Goal: Task Accomplishment & Management: Complete application form

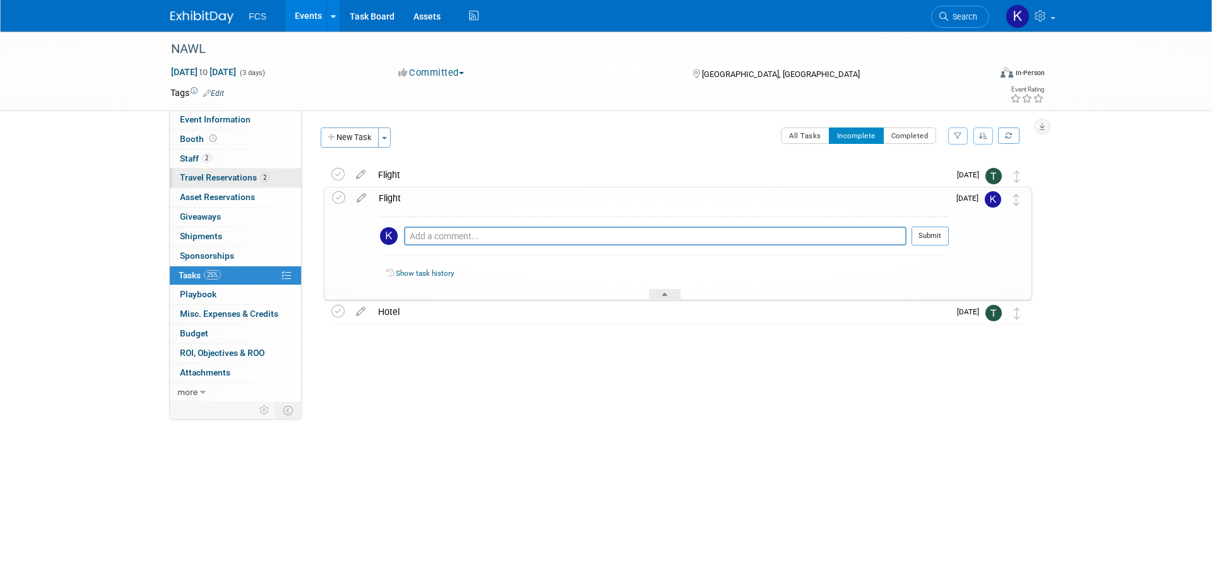
click at [223, 177] on span "Travel Reservations 2" at bounding box center [225, 177] width 90 height 10
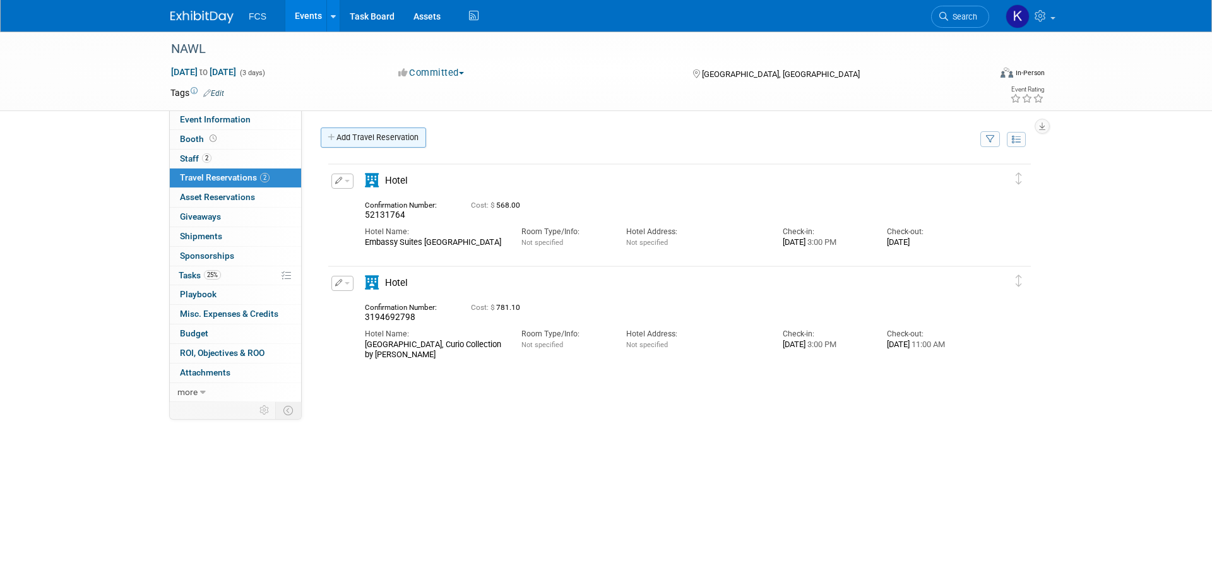
click at [374, 133] on link "Add Travel Reservation" at bounding box center [373, 138] width 105 height 20
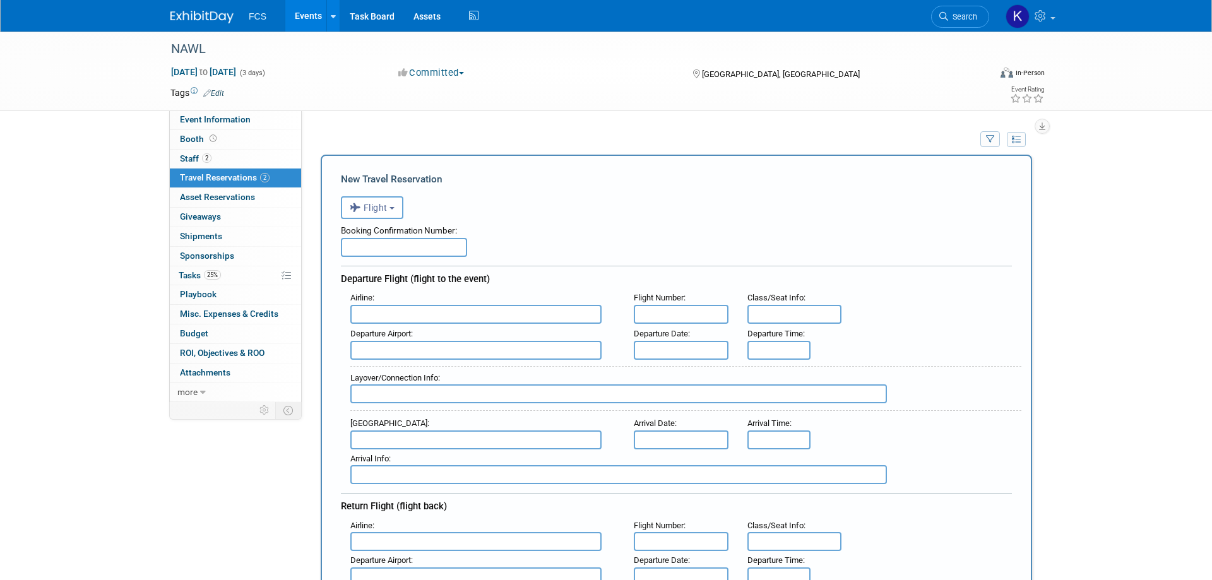
click at [412, 312] on input "text" at bounding box center [475, 314] width 251 height 19
click at [401, 353] on span "Delta Air Lines (DAL)" at bounding box center [482, 356] width 263 height 20
type input "Delta Air Lines (DAL)"
click at [686, 348] on input "text" at bounding box center [681, 350] width 95 height 19
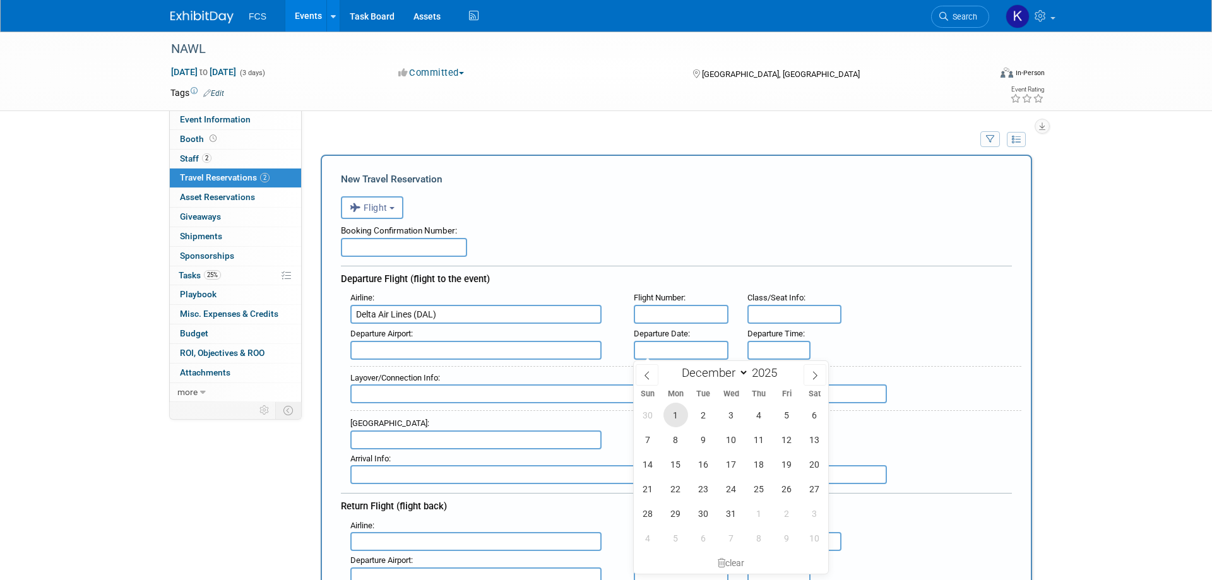
click at [676, 417] on span "1" at bounding box center [676, 415] width 25 height 25
type input "[DATE]"
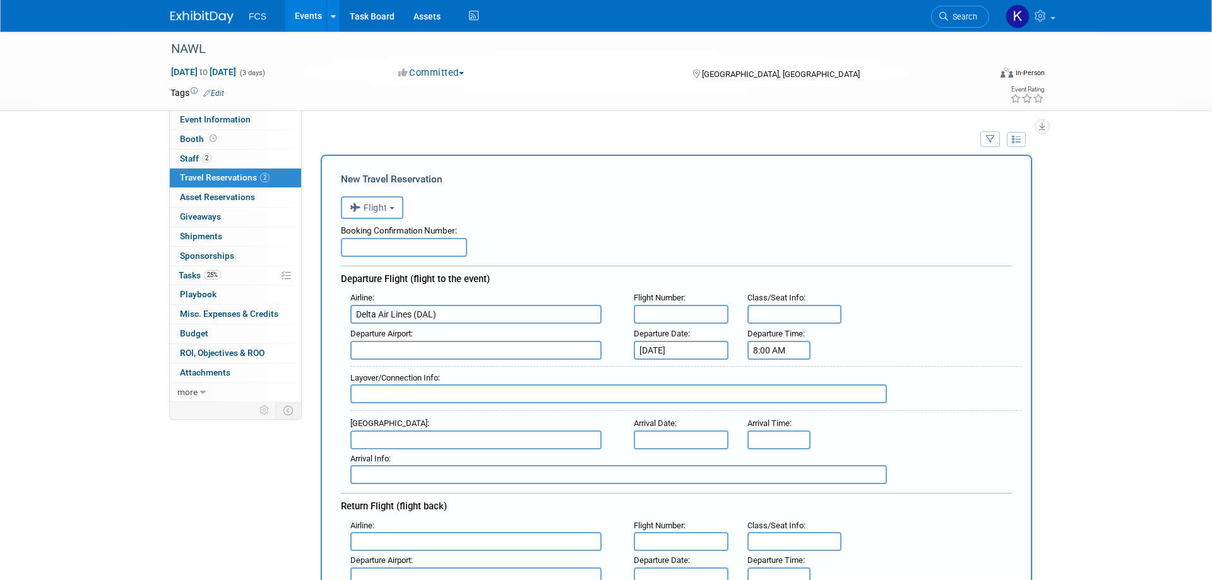
click at [764, 349] on input "8:00 AM" at bounding box center [779, 350] width 63 height 19
click at [776, 432] on span at bounding box center [777, 436] width 22 height 22
click at [834, 381] on span at bounding box center [836, 381] width 22 height 22
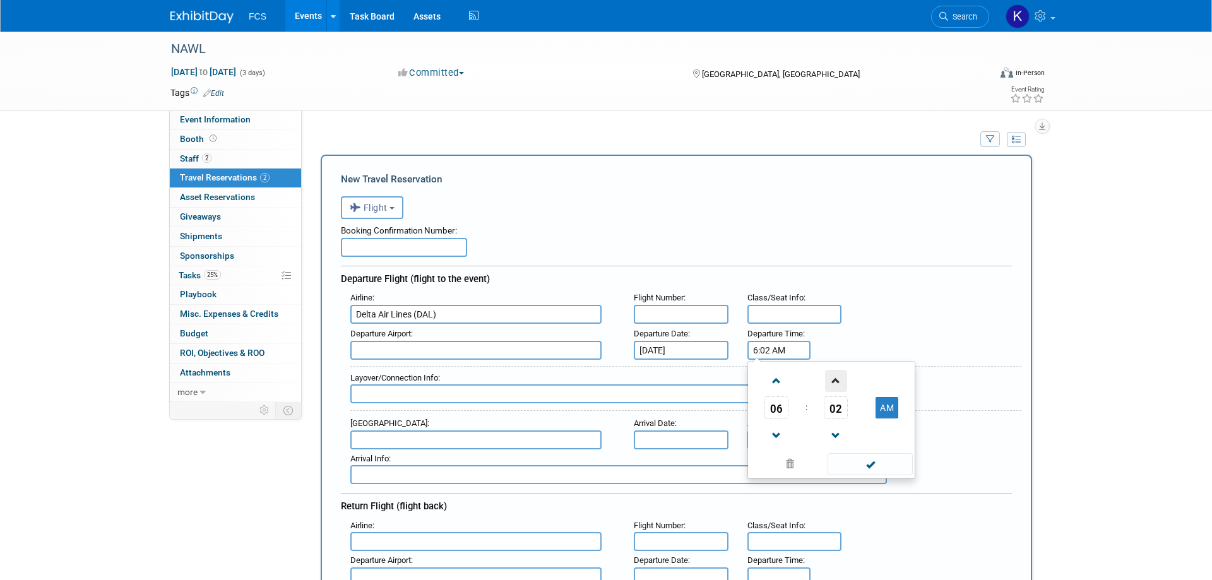
click at [834, 381] on span at bounding box center [836, 381] width 22 height 22
type input "6:05 AM"
click at [874, 465] on span at bounding box center [870, 464] width 85 height 22
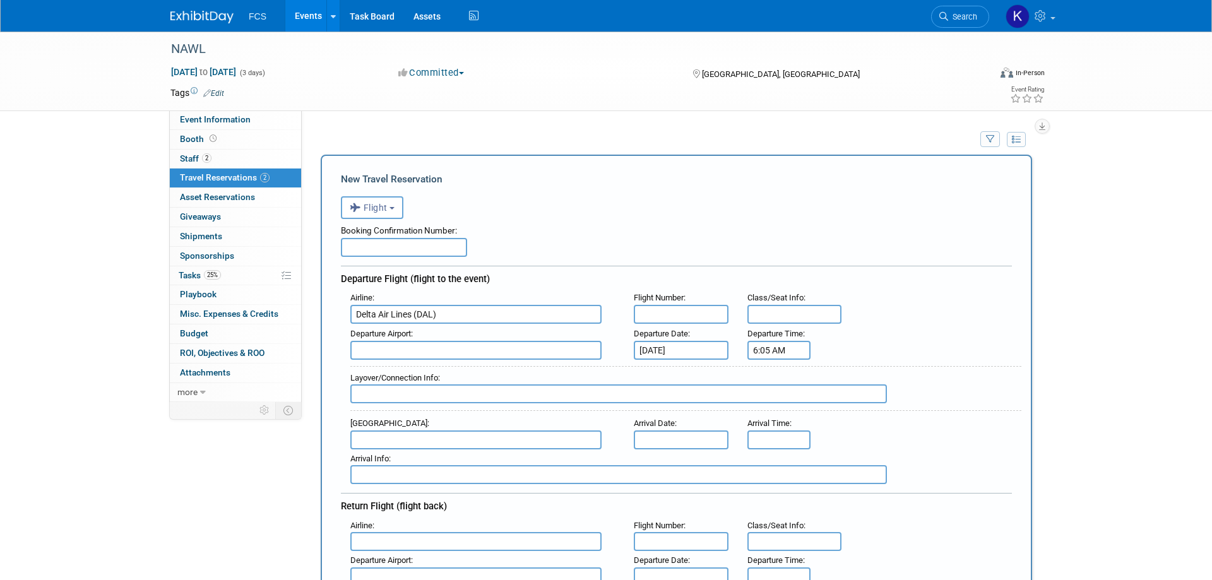
click at [425, 436] on input "text" at bounding box center [475, 440] width 251 height 19
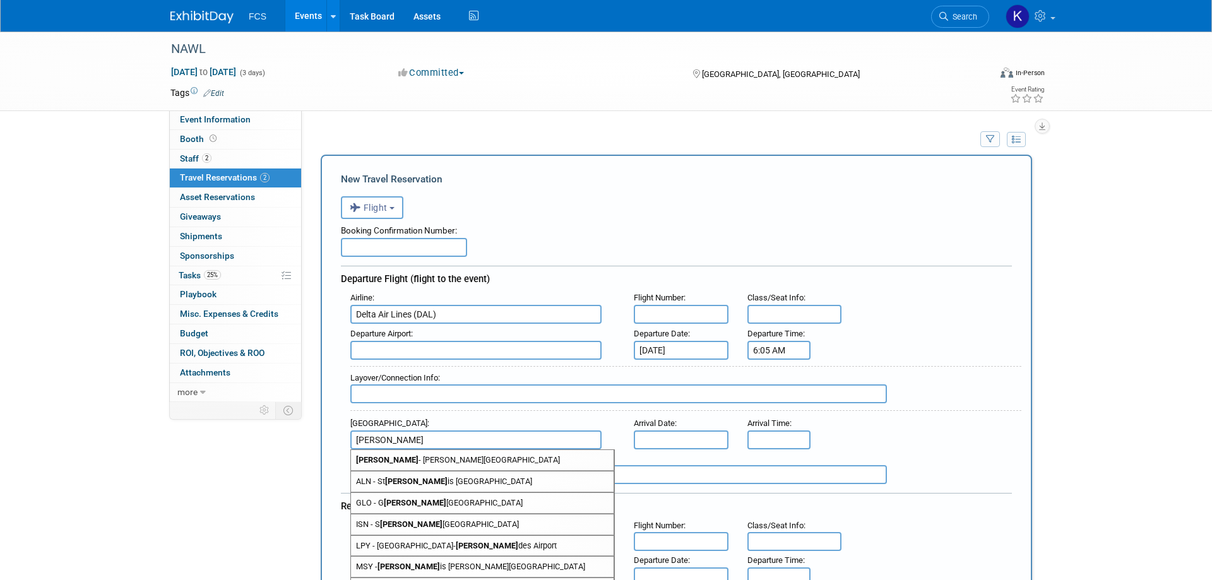
click at [474, 564] on span "MSY - [PERSON_NAME] is [PERSON_NAME][GEOGRAPHIC_DATA]" at bounding box center [482, 567] width 263 height 20
type input "MSY - [PERSON_NAME] [GEOGRAPHIC_DATA]"
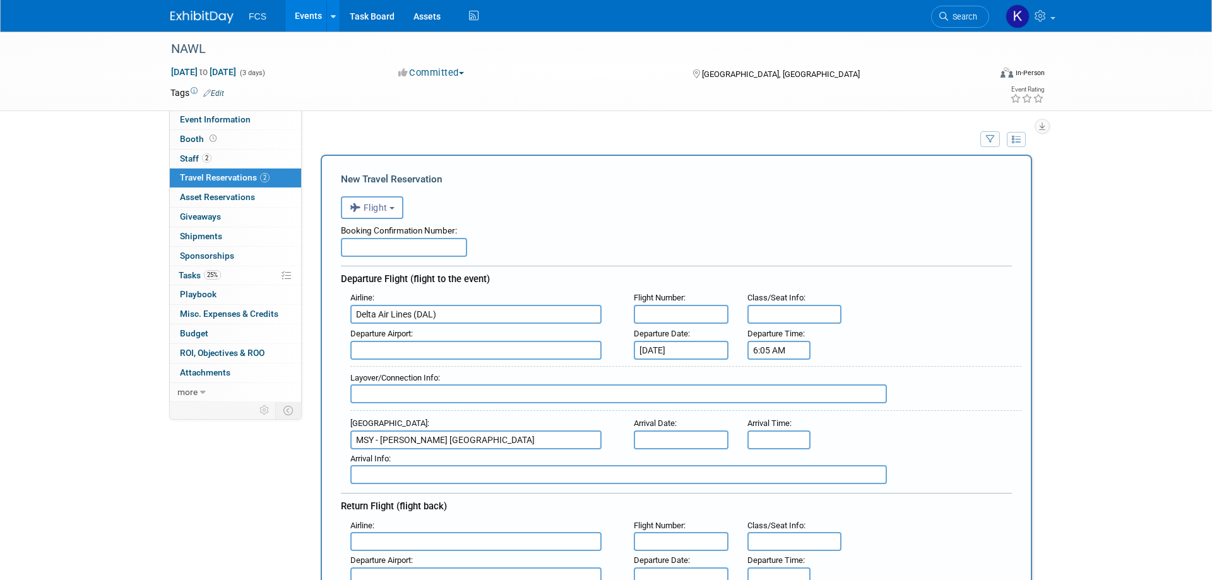
click at [695, 440] on input "text" at bounding box center [681, 440] width 95 height 19
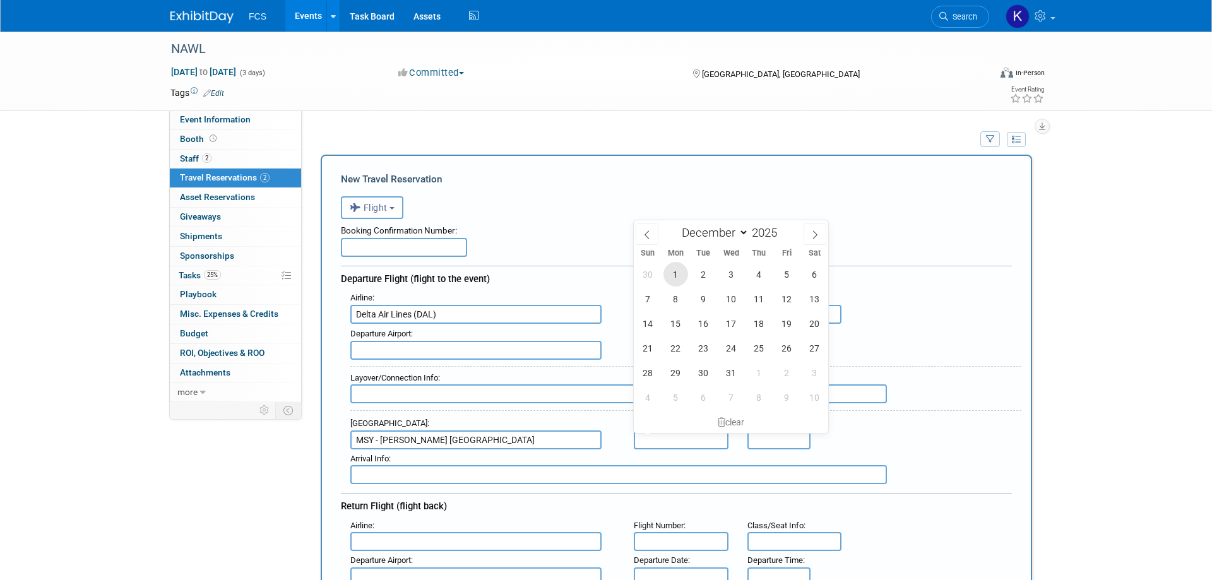
click at [674, 271] on span "1" at bounding box center [676, 274] width 25 height 25
type input "[DATE]"
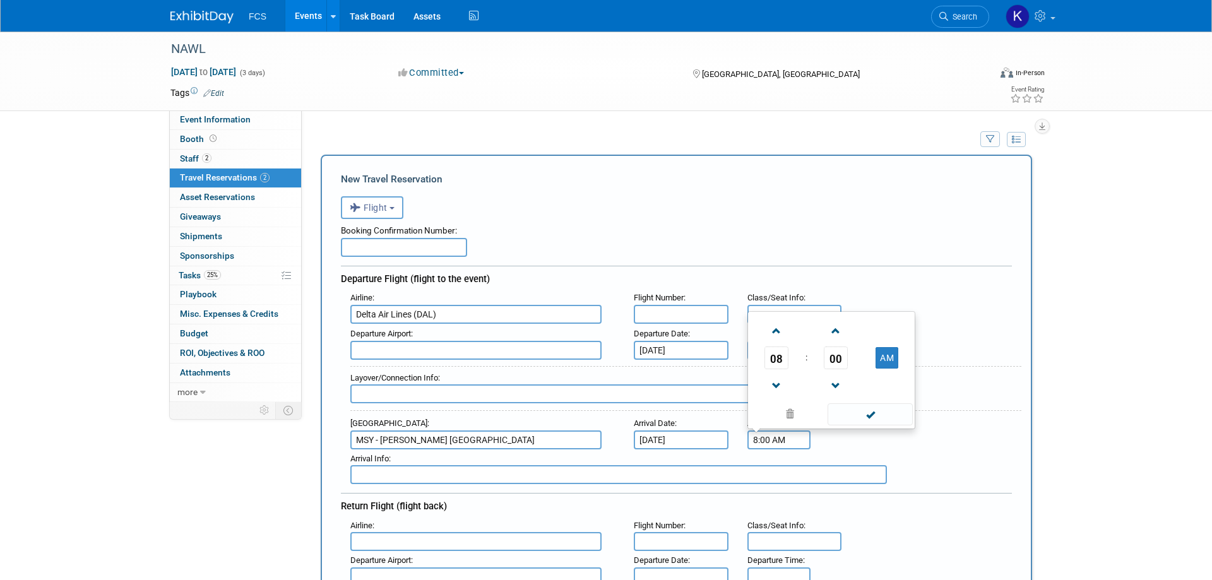
click at [787, 439] on input "8:00 AM" at bounding box center [779, 440] width 63 height 19
click at [779, 386] on span at bounding box center [777, 386] width 22 height 22
click at [838, 384] on span at bounding box center [836, 386] width 22 height 22
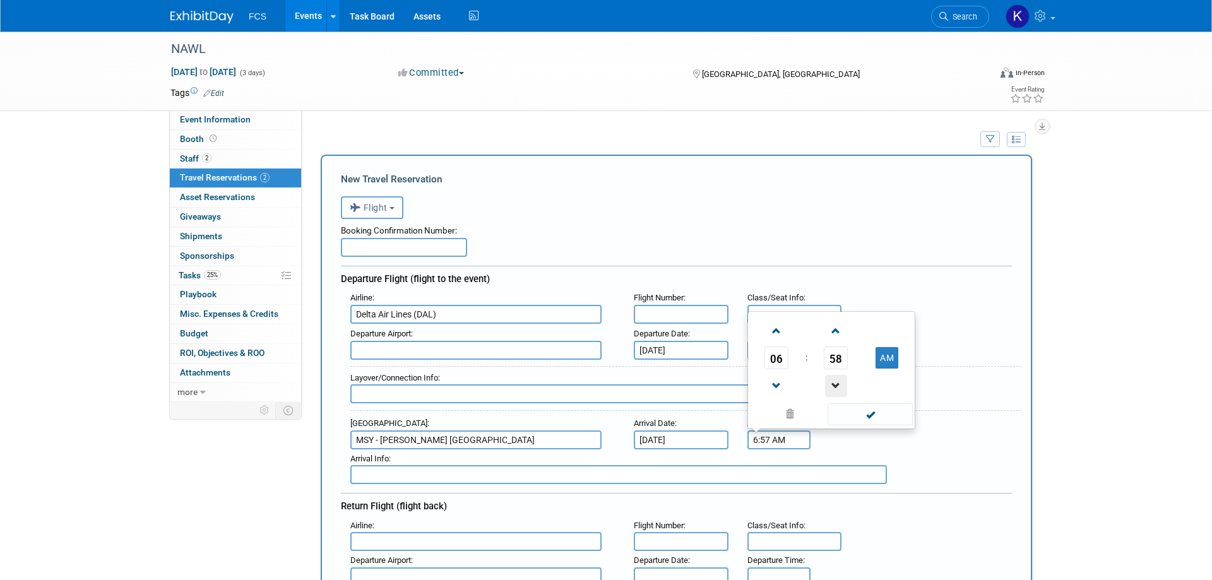
click at [838, 384] on span at bounding box center [836, 386] width 22 height 22
click at [838, 385] on span at bounding box center [836, 386] width 22 height 22
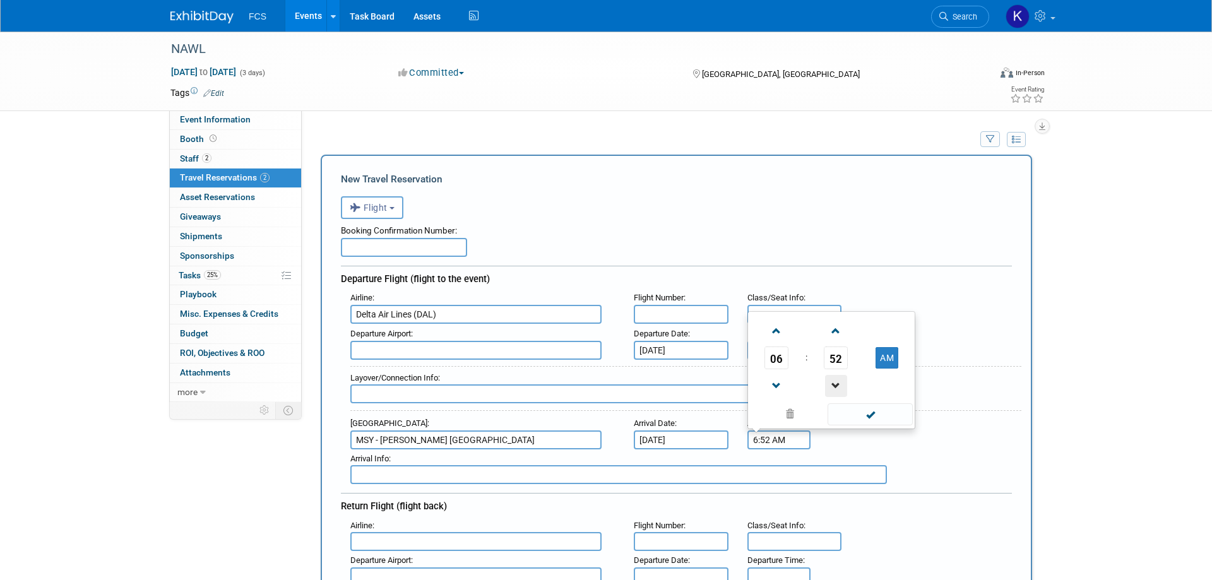
click at [838, 385] on span at bounding box center [836, 386] width 22 height 22
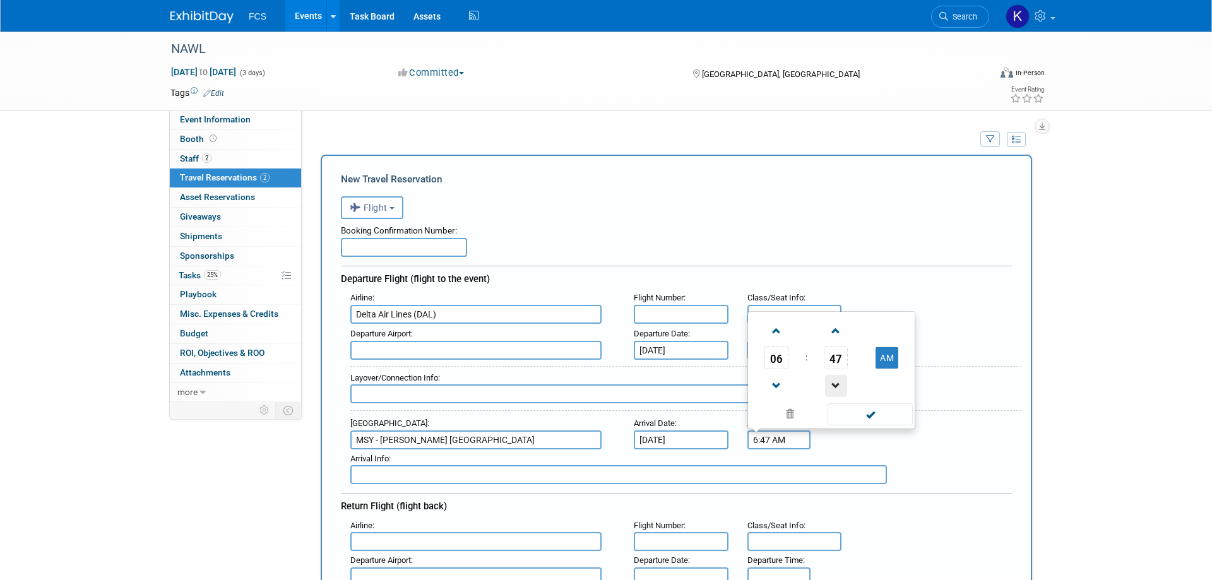
click at [838, 385] on span at bounding box center [836, 386] width 22 height 22
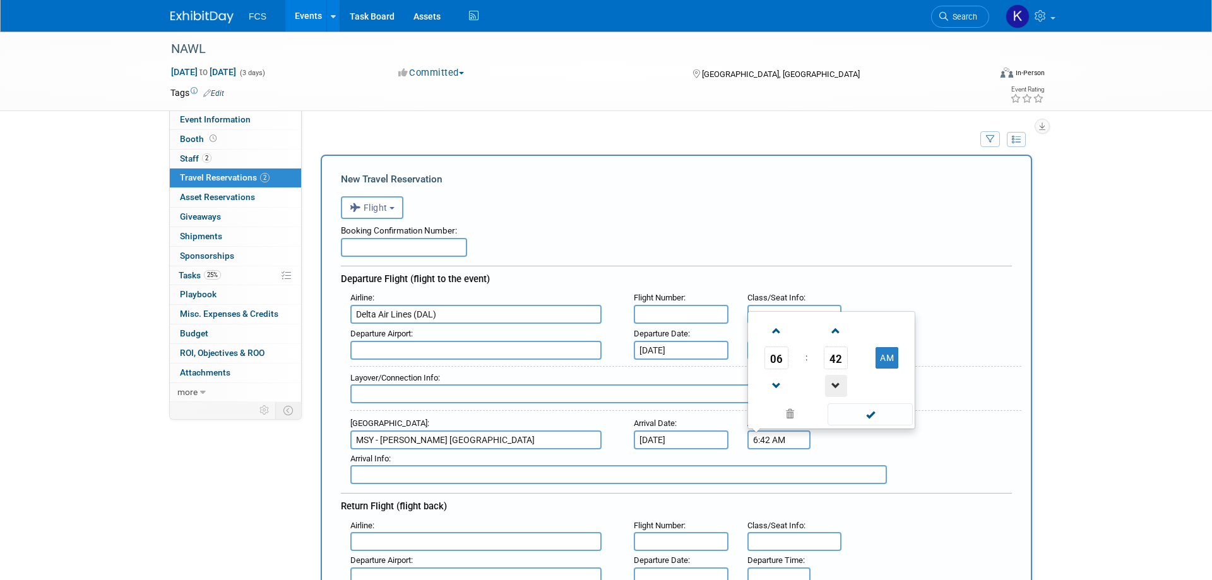
click at [838, 385] on span at bounding box center [836, 386] width 22 height 22
click at [884, 361] on button "AM" at bounding box center [887, 357] width 23 height 21
type input "6:41 PM"
click at [875, 411] on span at bounding box center [870, 414] width 85 height 22
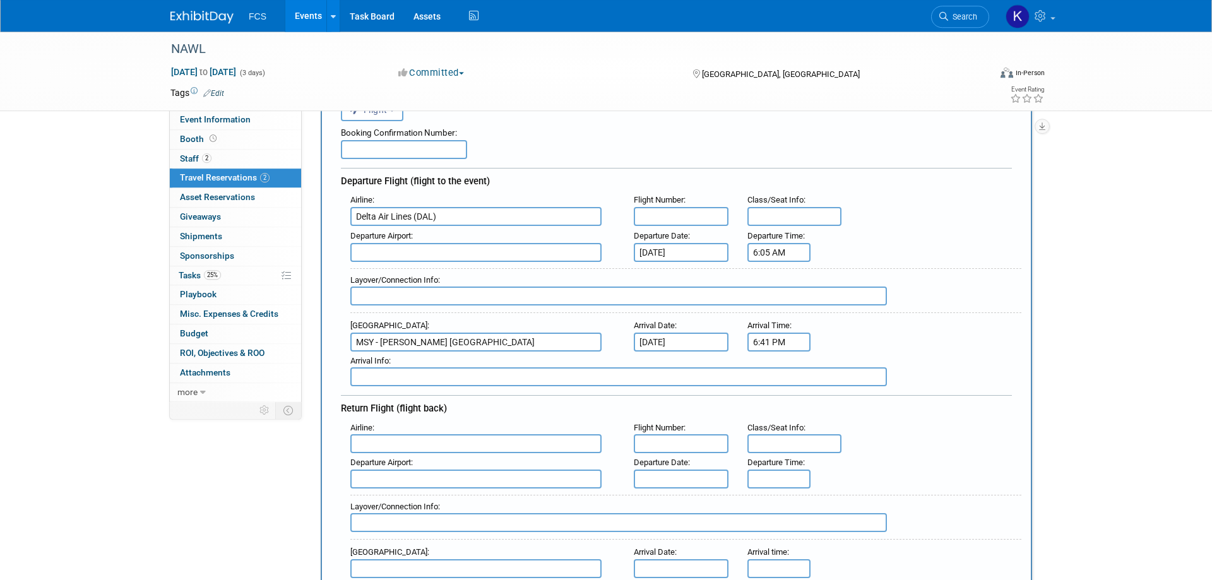
scroll to position [129, 0]
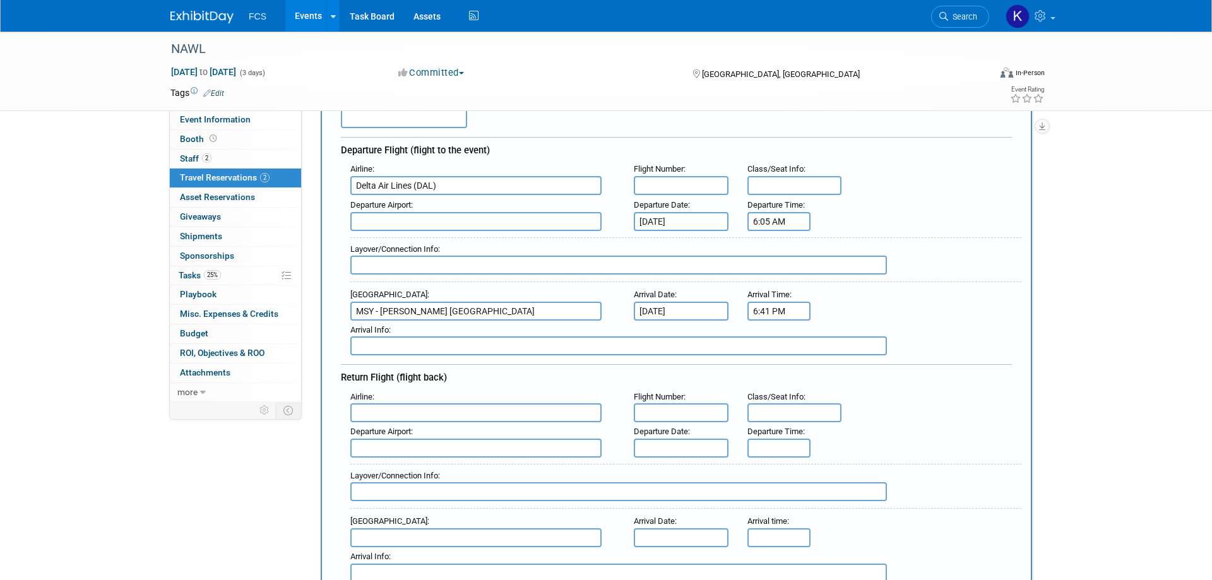
click at [477, 418] on input "text" at bounding box center [475, 412] width 251 height 19
click at [475, 453] on span "Delta Air Lines (DAL)" at bounding box center [482, 454] width 263 height 20
type input "Delta Air Lines (DAL)"
click at [675, 446] on input "text" at bounding box center [681, 448] width 95 height 19
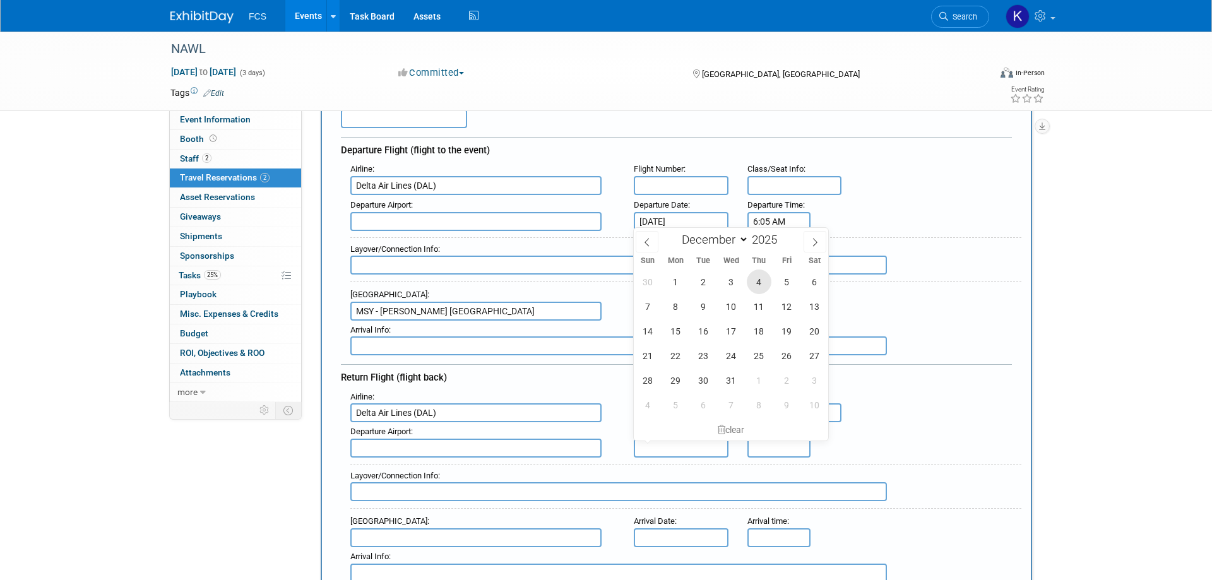
click at [761, 280] on span "4" at bounding box center [759, 282] width 25 height 25
type input "[DATE]"
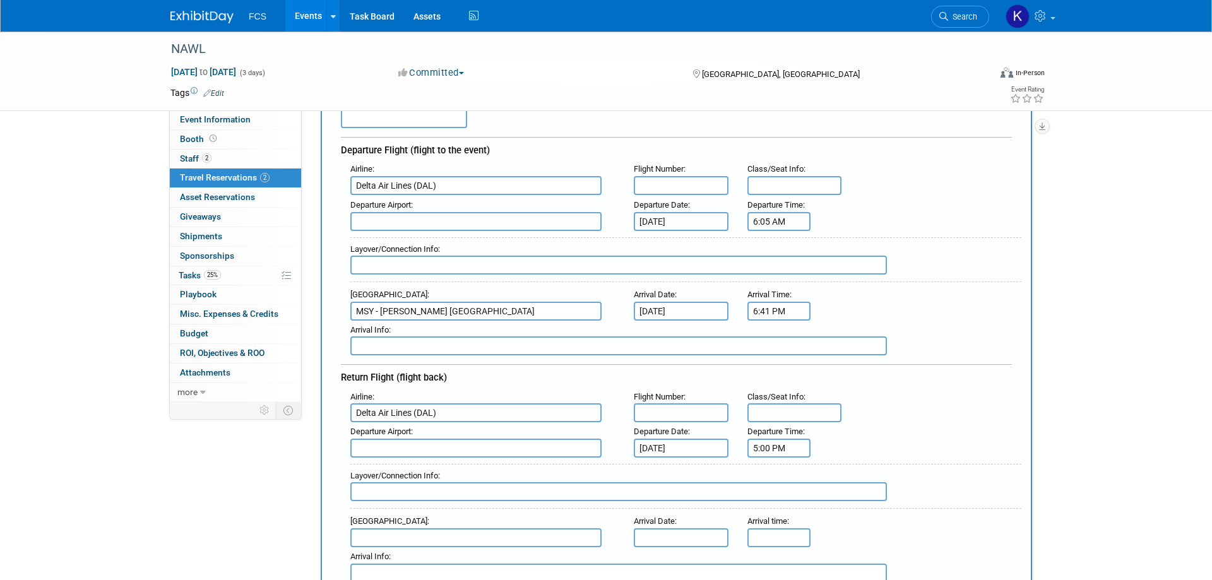
click at [776, 444] on input "5:00 PM" at bounding box center [779, 448] width 63 height 19
click at [778, 335] on span at bounding box center [777, 339] width 22 height 22
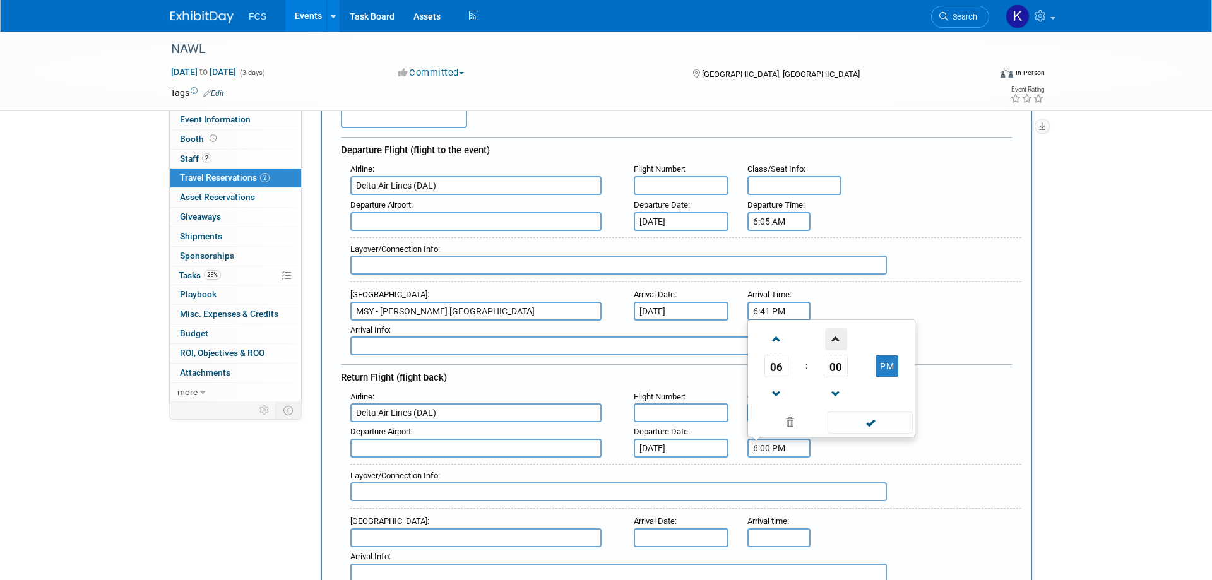
click at [839, 340] on span at bounding box center [836, 339] width 22 height 22
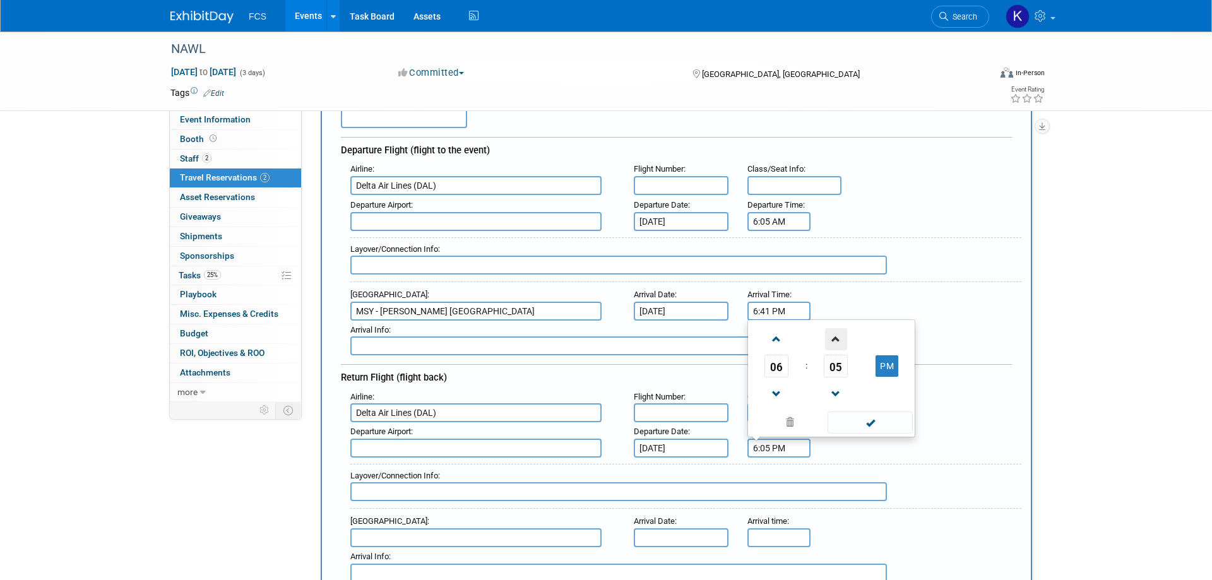
click at [839, 340] on span at bounding box center [836, 339] width 22 height 22
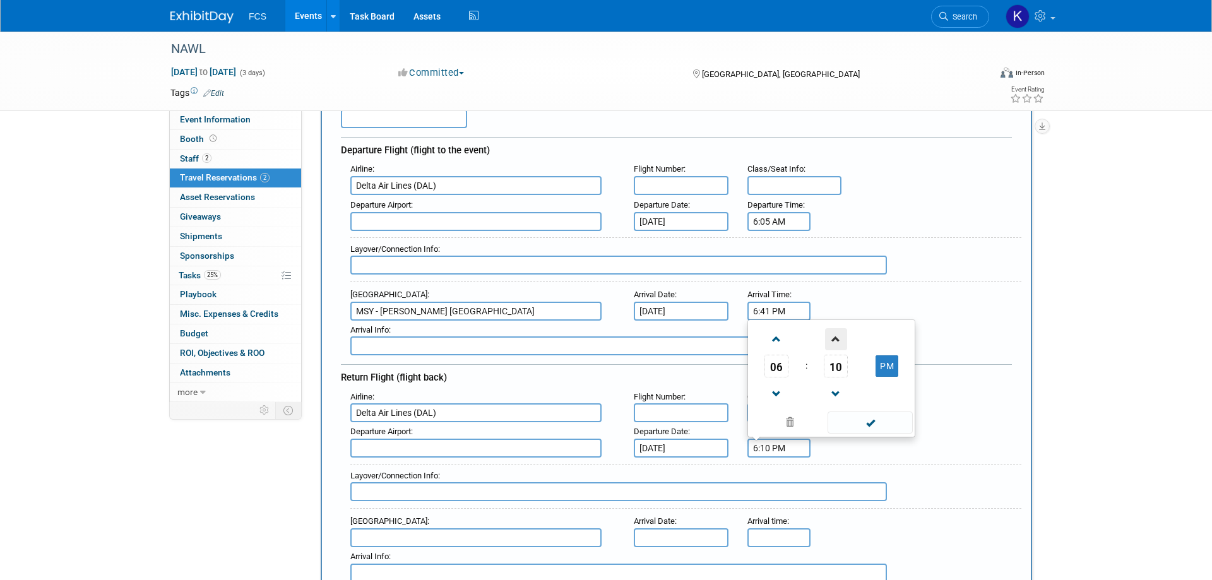
click at [839, 340] on span at bounding box center [836, 339] width 22 height 22
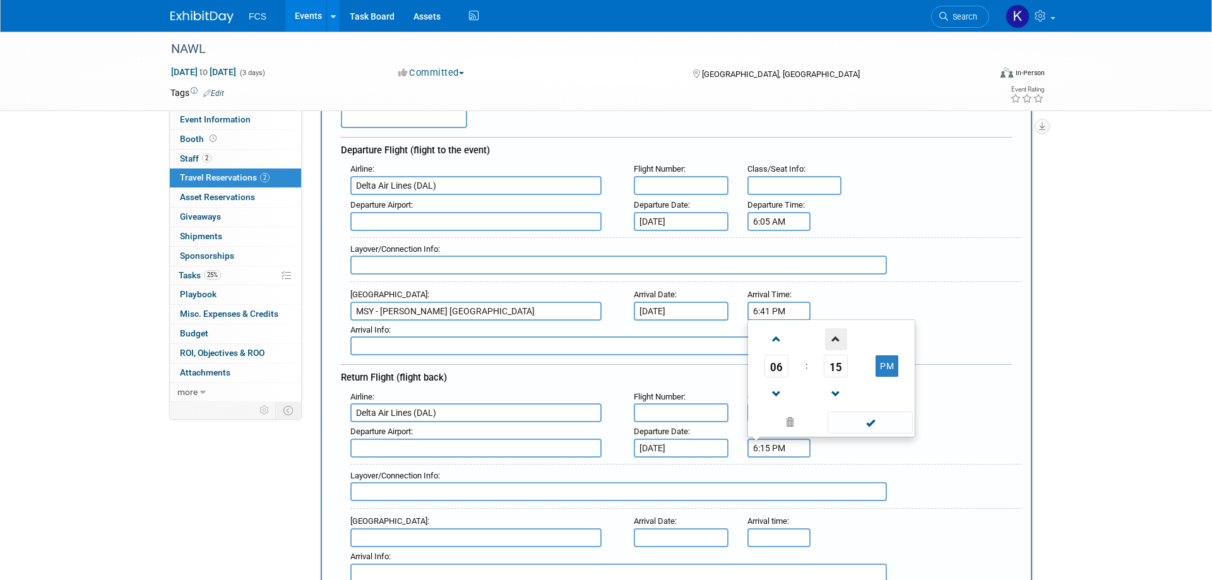
click at [839, 340] on span at bounding box center [836, 339] width 22 height 22
click at [838, 391] on span at bounding box center [836, 394] width 22 height 22
type input "6:16 PM"
click at [870, 420] on span at bounding box center [870, 423] width 85 height 22
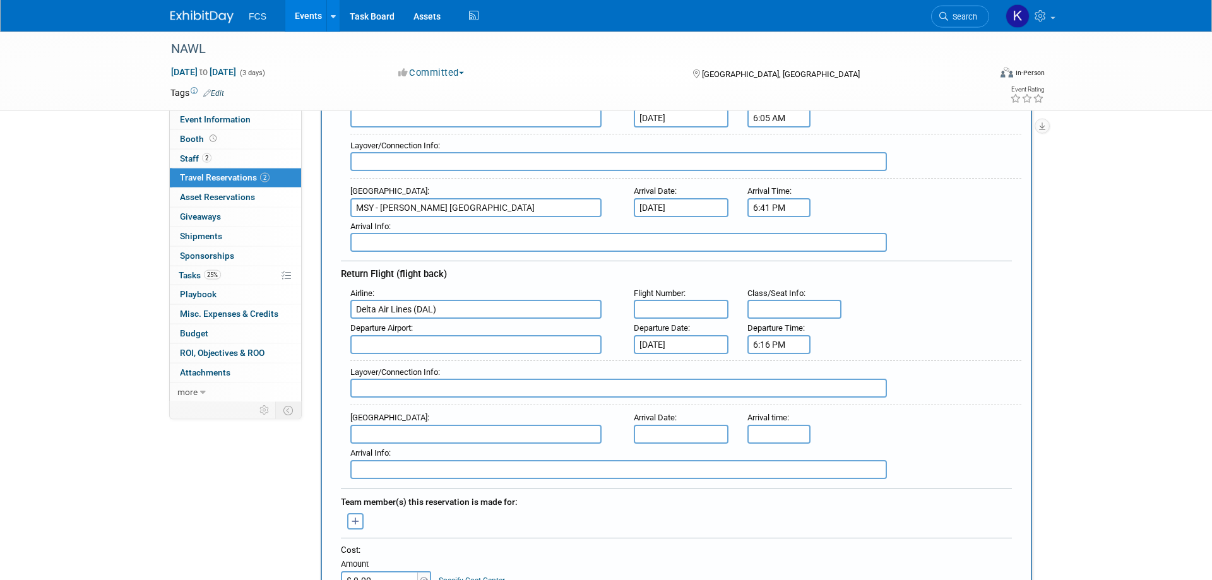
scroll to position [258, 0]
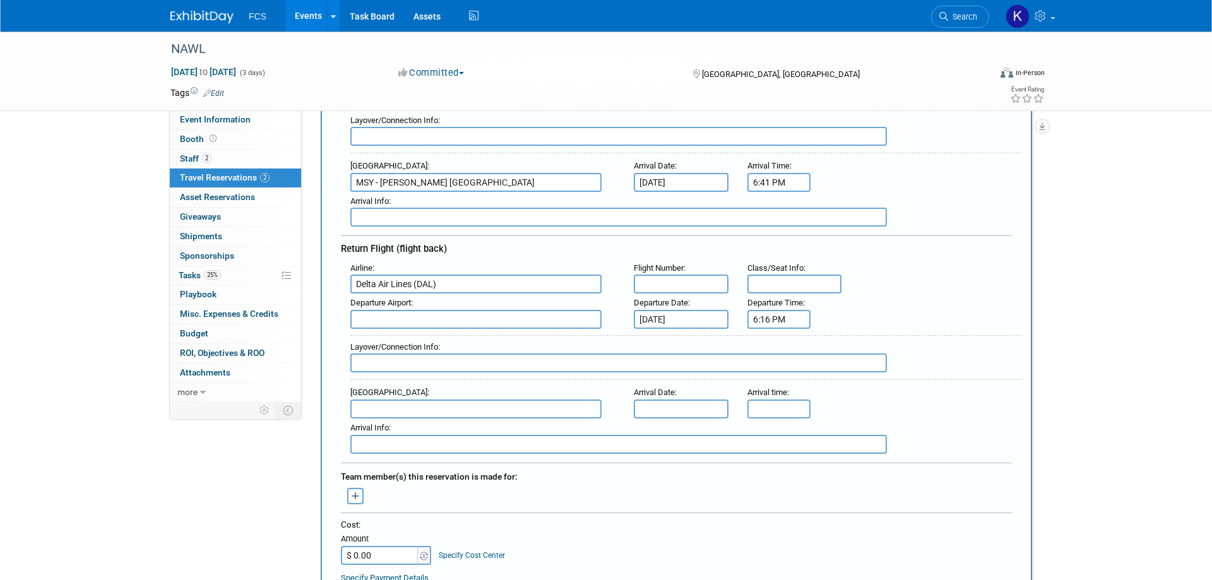
click at [444, 410] on input "text" at bounding box center [475, 409] width 251 height 19
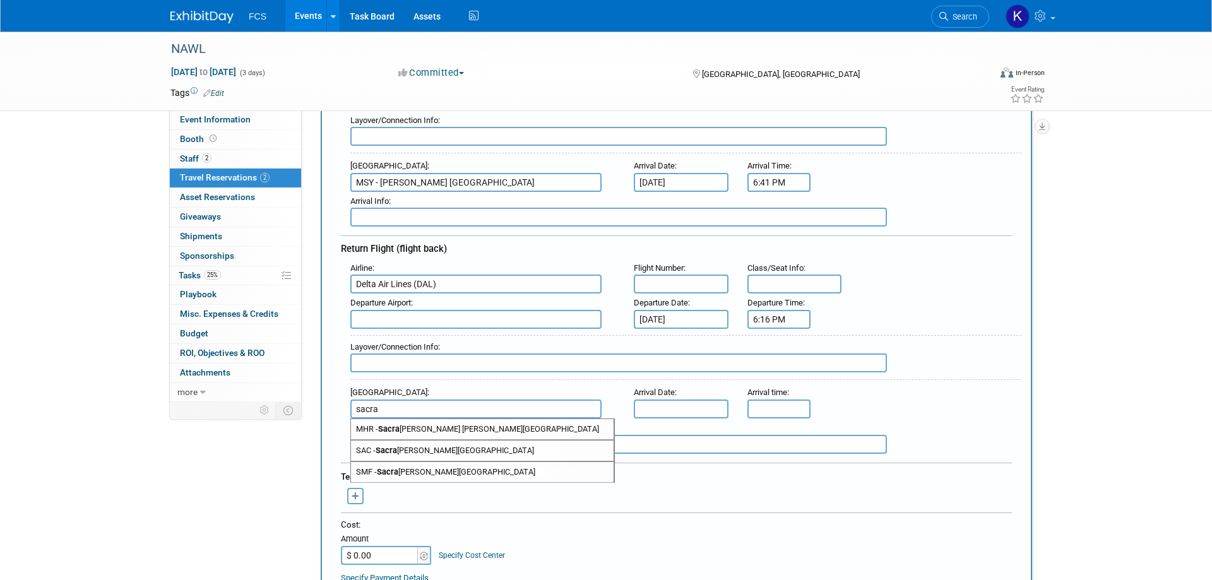
click at [455, 472] on span "SMF - [GEOGRAPHIC_DATA][PERSON_NAME]" at bounding box center [482, 472] width 263 height 20
type input "SMF - [GEOGRAPHIC_DATA]"
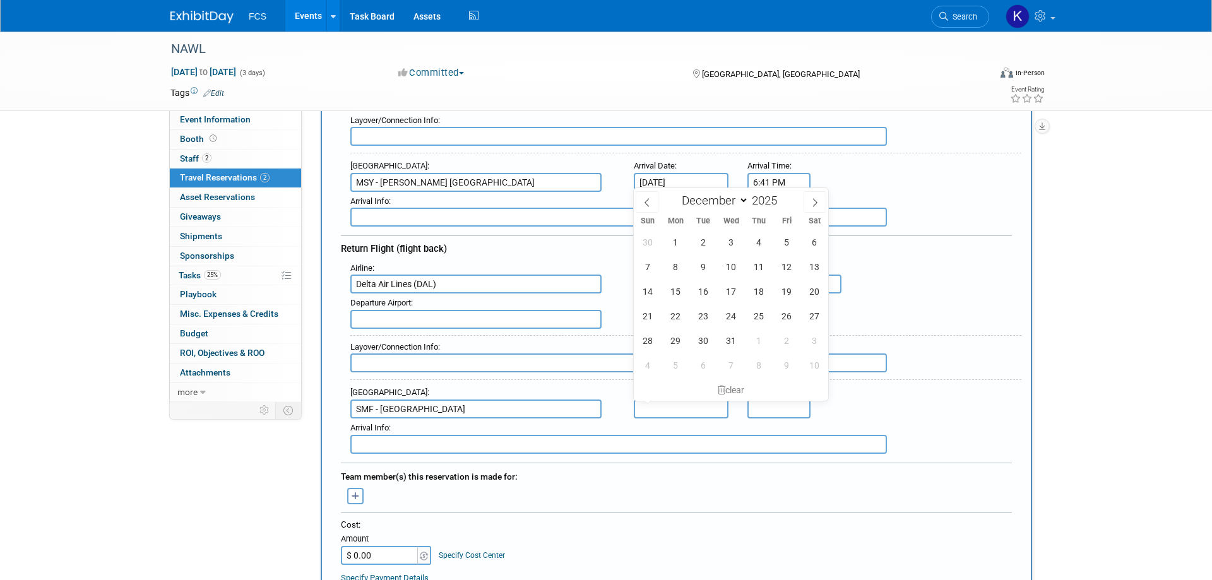
click at [683, 408] on input "text" at bounding box center [681, 409] width 95 height 19
click at [757, 239] on span "4" at bounding box center [759, 242] width 25 height 25
type input "[DATE]"
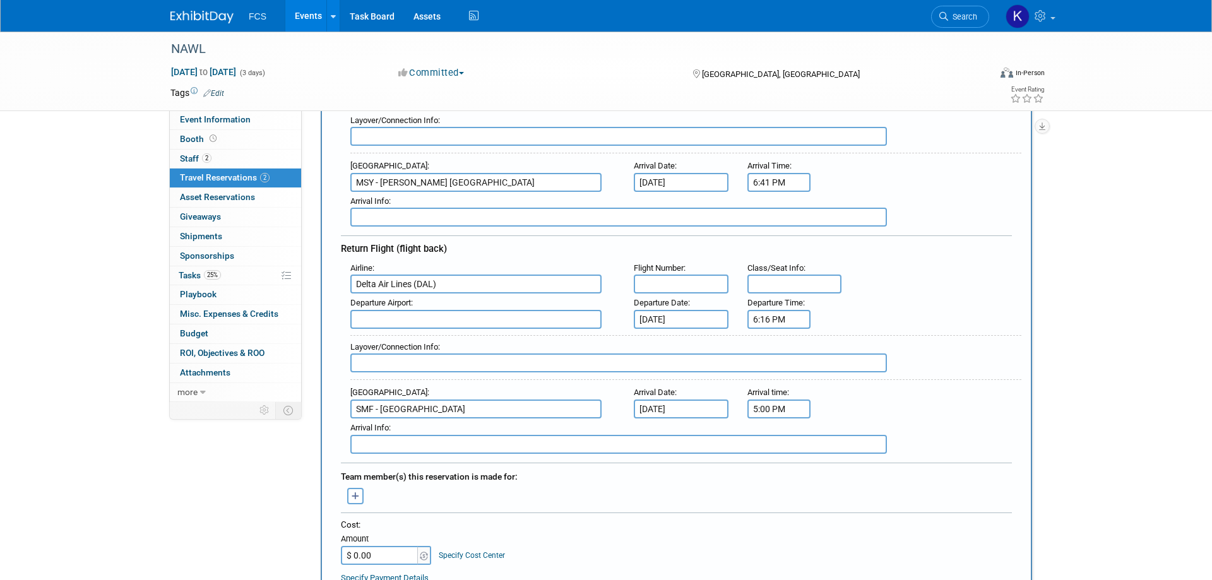
click at [789, 409] on input "5:00 PM" at bounding box center [779, 409] width 63 height 19
click at [777, 440] on span at bounding box center [777, 440] width 22 height 22
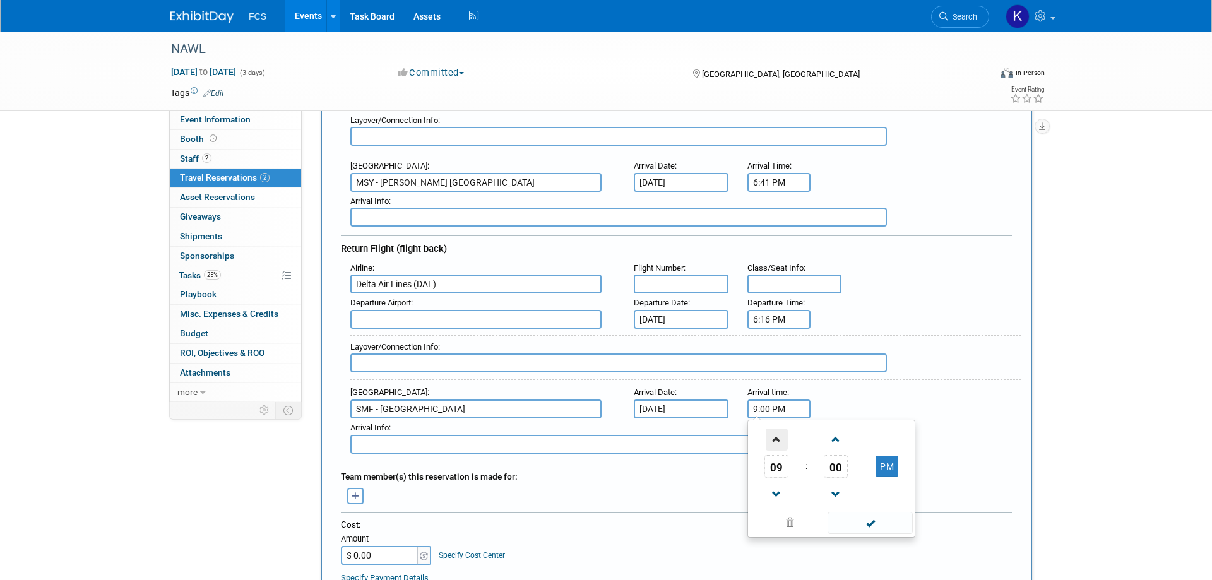
click at [777, 440] on span at bounding box center [777, 440] width 22 height 22
click at [778, 435] on span at bounding box center [777, 440] width 22 height 22
type input "11:00 PM"
click at [878, 520] on span at bounding box center [870, 523] width 85 height 22
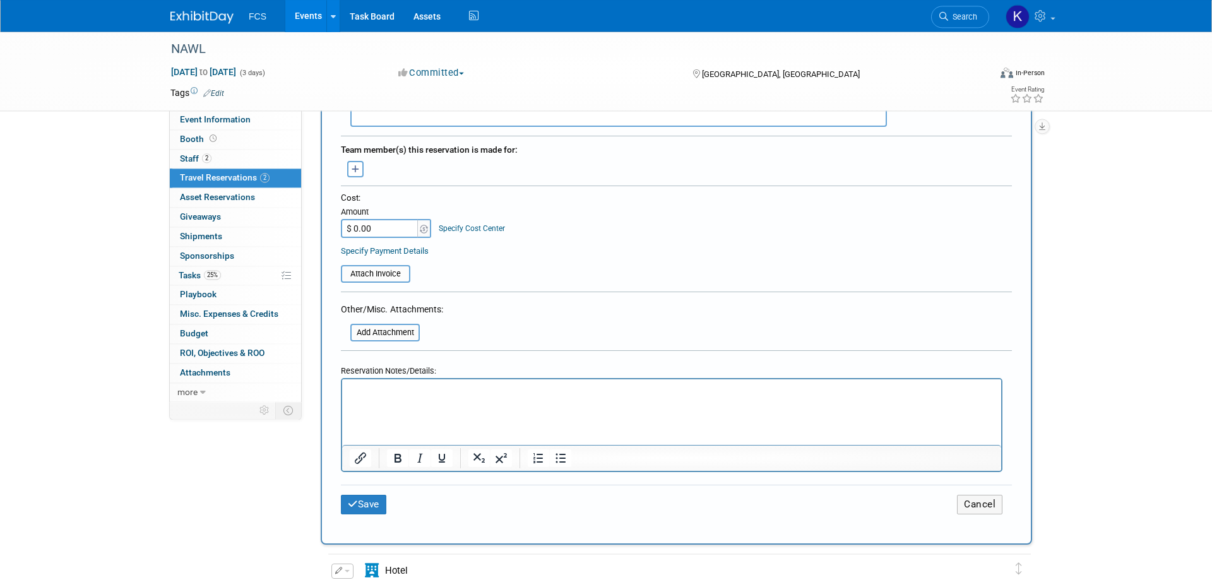
scroll to position [708, 0]
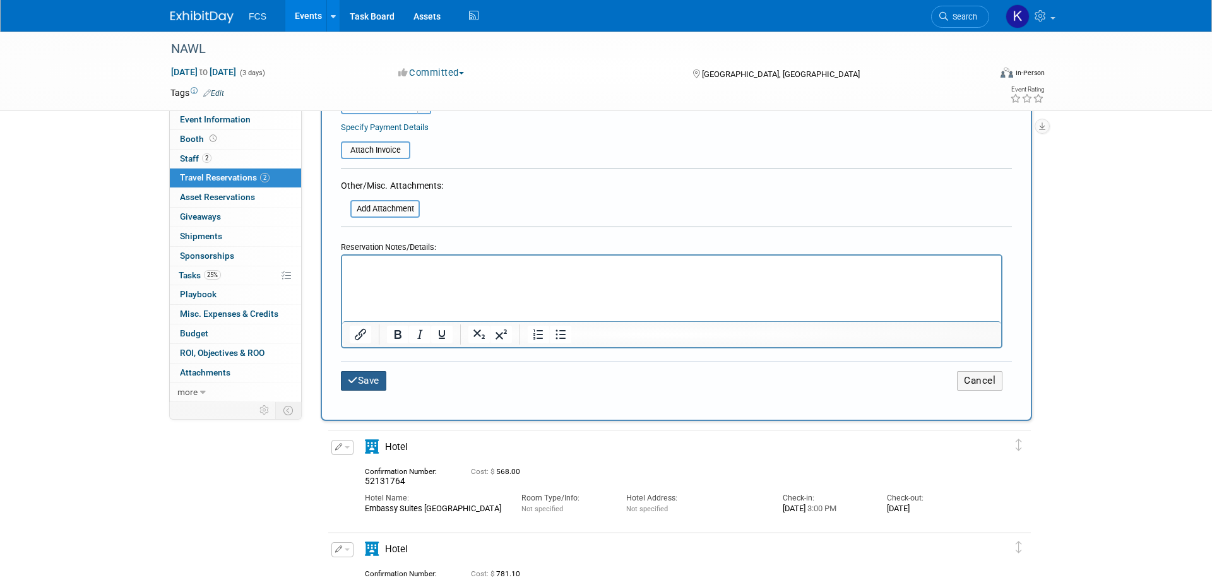
click at [368, 376] on button "Save" at bounding box center [363, 381] width 45 height 20
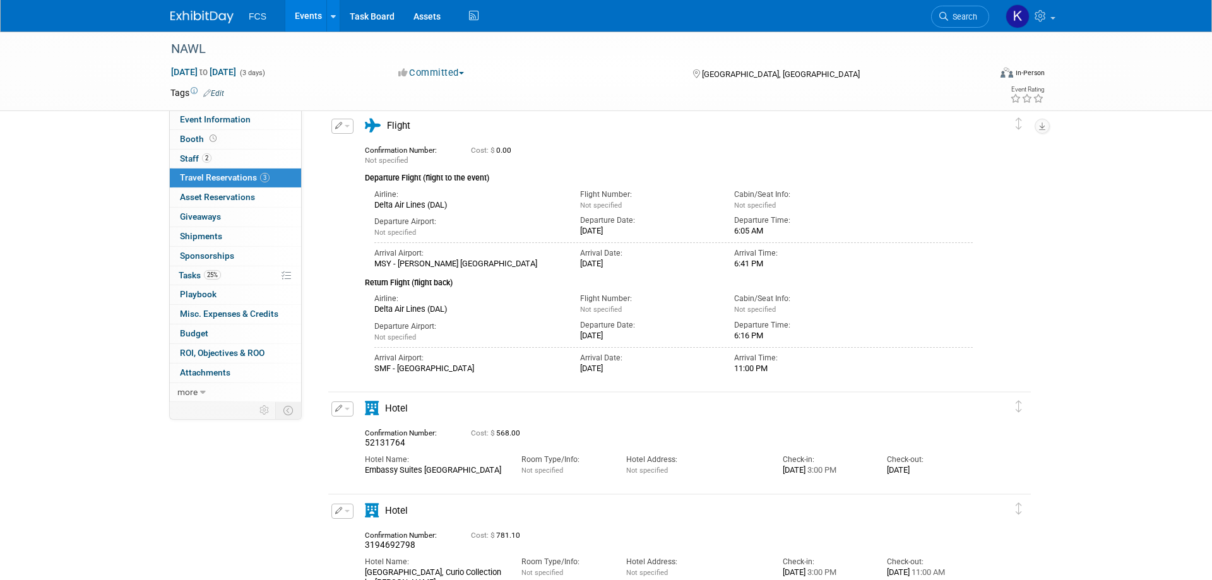
scroll to position [0, 0]
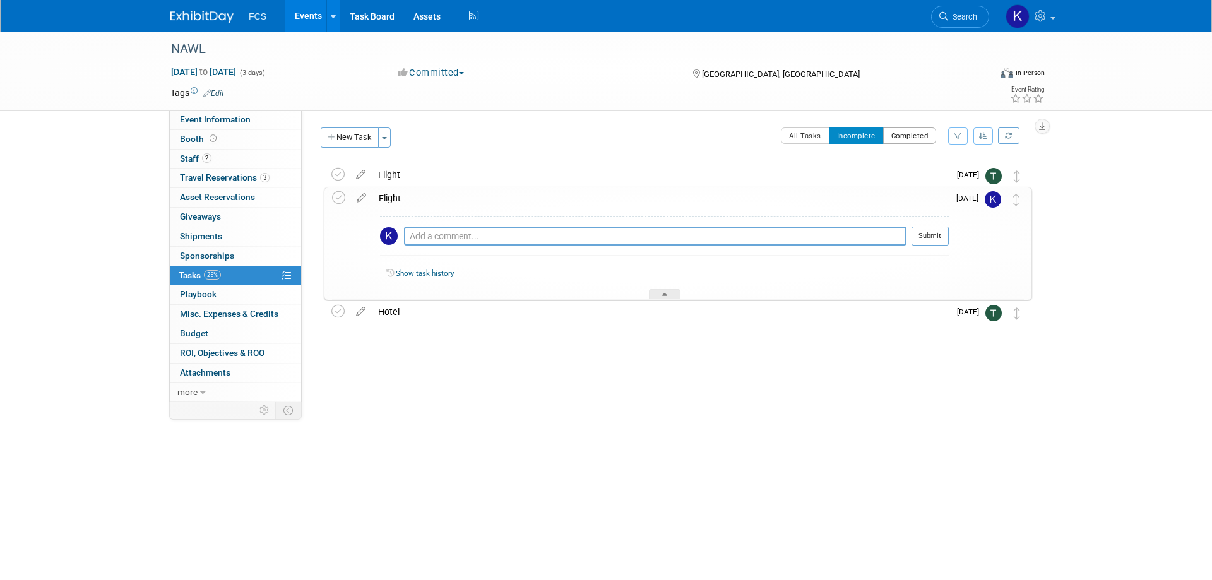
click at [911, 134] on button "Completed" at bounding box center [910, 136] width 54 height 16
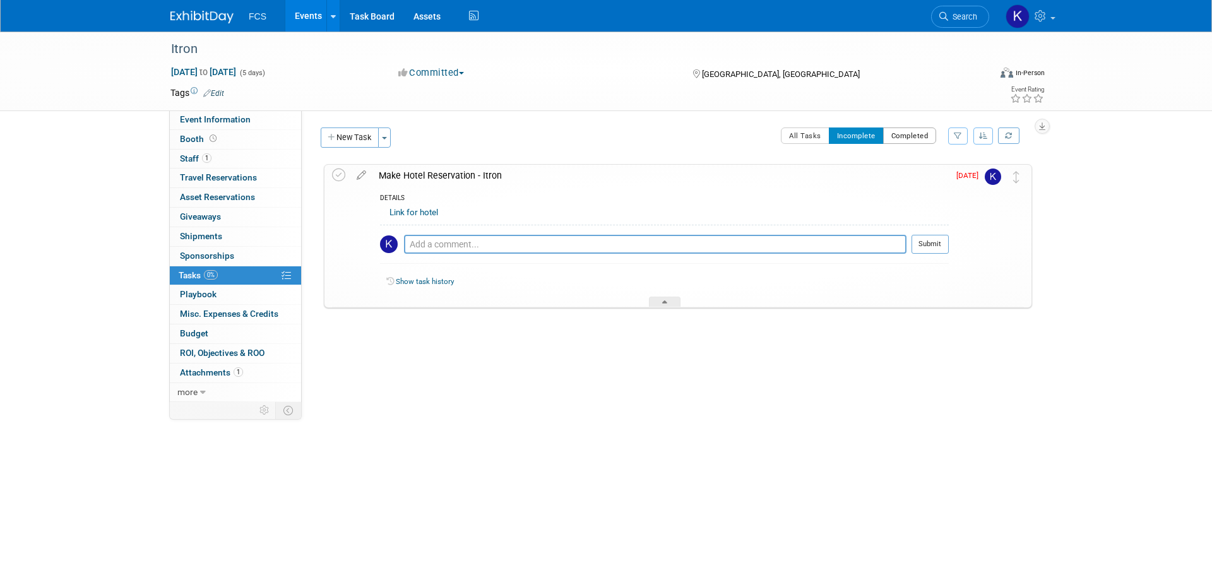
click at [907, 133] on button "Completed" at bounding box center [910, 136] width 54 height 16
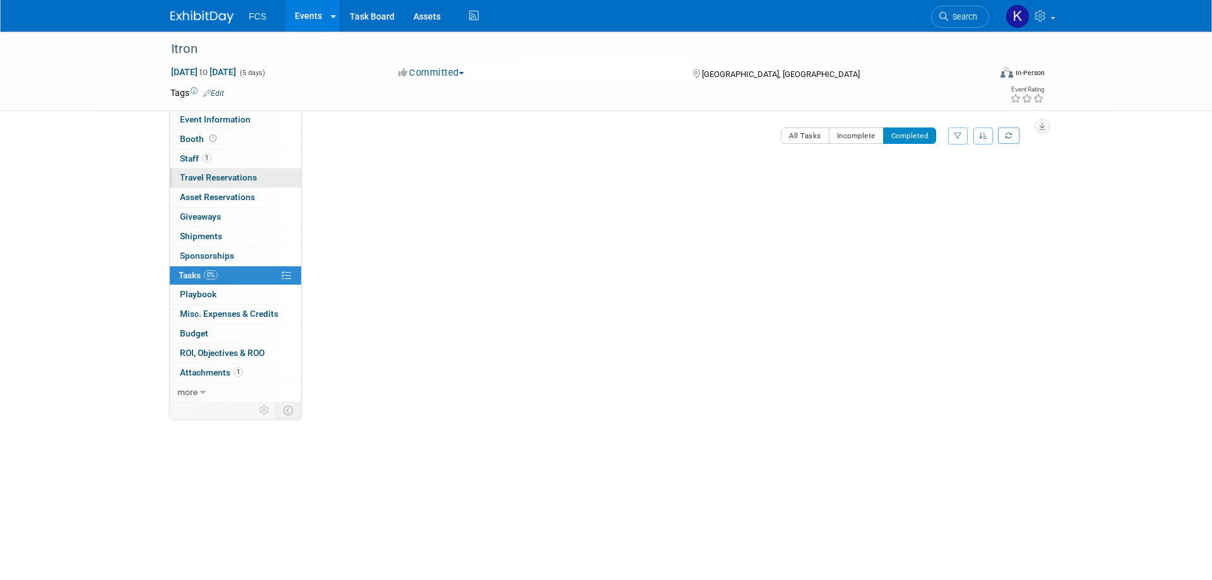
click at [225, 174] on span "Travel Reservations 0" at bounding box center [218, 177] width 77 height 10
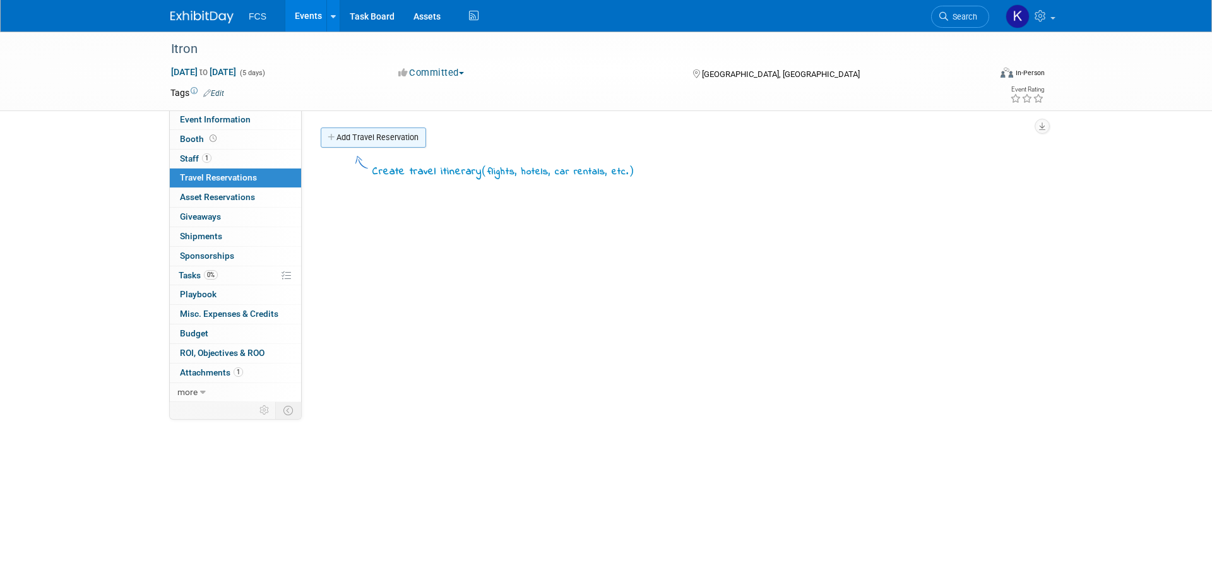
click at [366, 136] on link "Add Travel Reservation" at bounding box center [373, 138] width 105 height 20
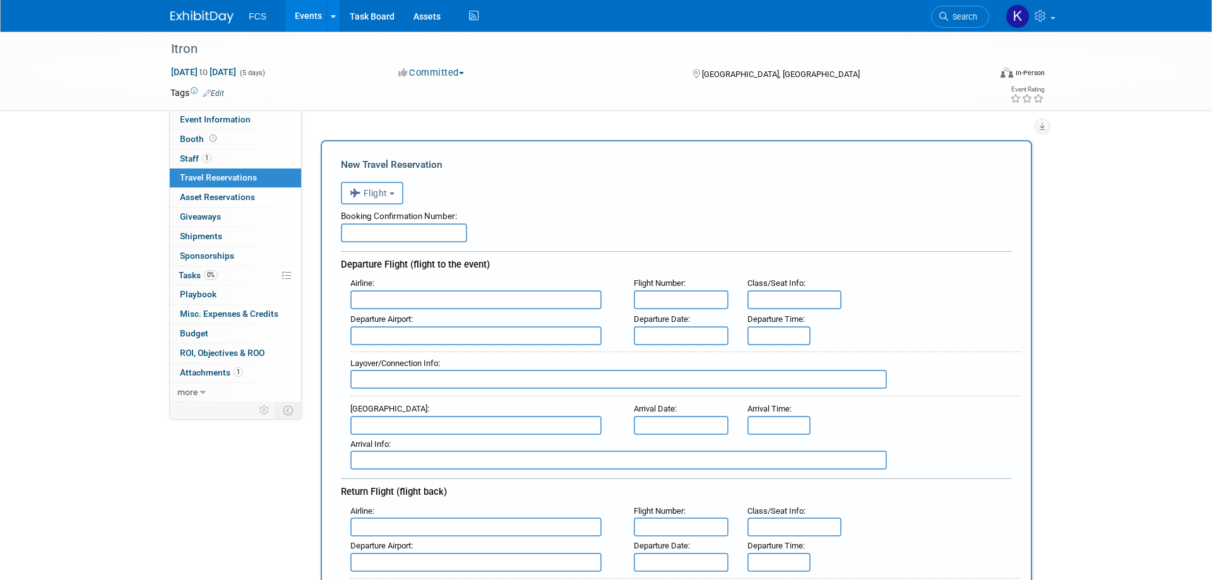
click at [409, 236] on input "text" at bounding box center [404, 232] width 126 height 19
type input "70832633"
click at [393, 198] on button "Flight" at bounding box center [372, 193] width 63 height 23
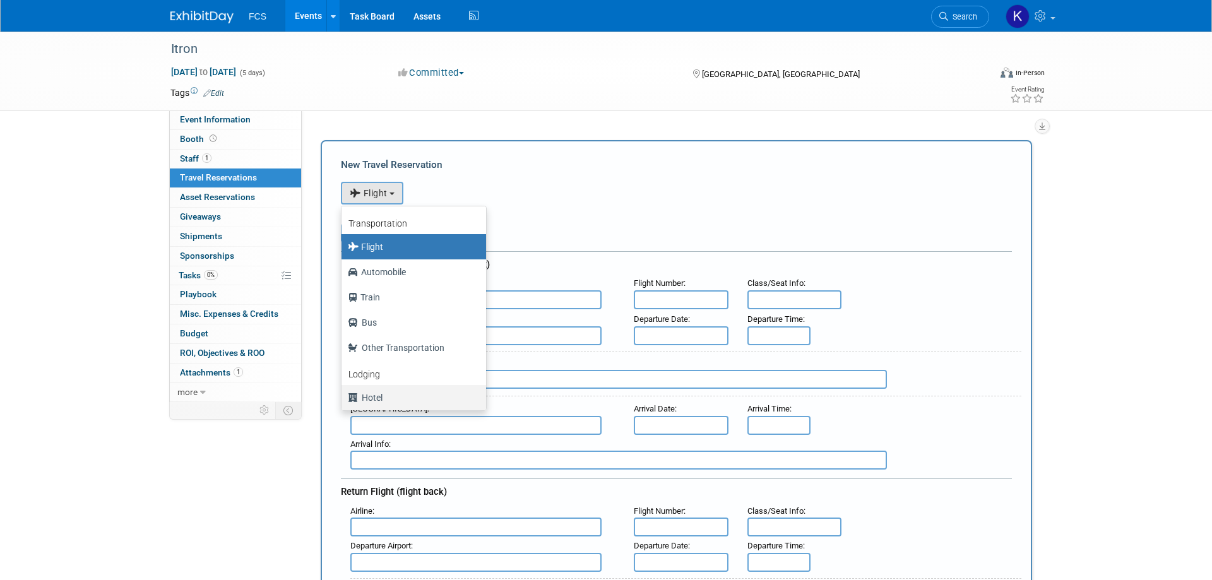
click at [388, 397] on label "Hotel" at bounding box center [411, 398] width 126 height 20
click at [343, 397] on input "Hotel" at bounding box center [339, 396] width 8 height 8
select select "6"
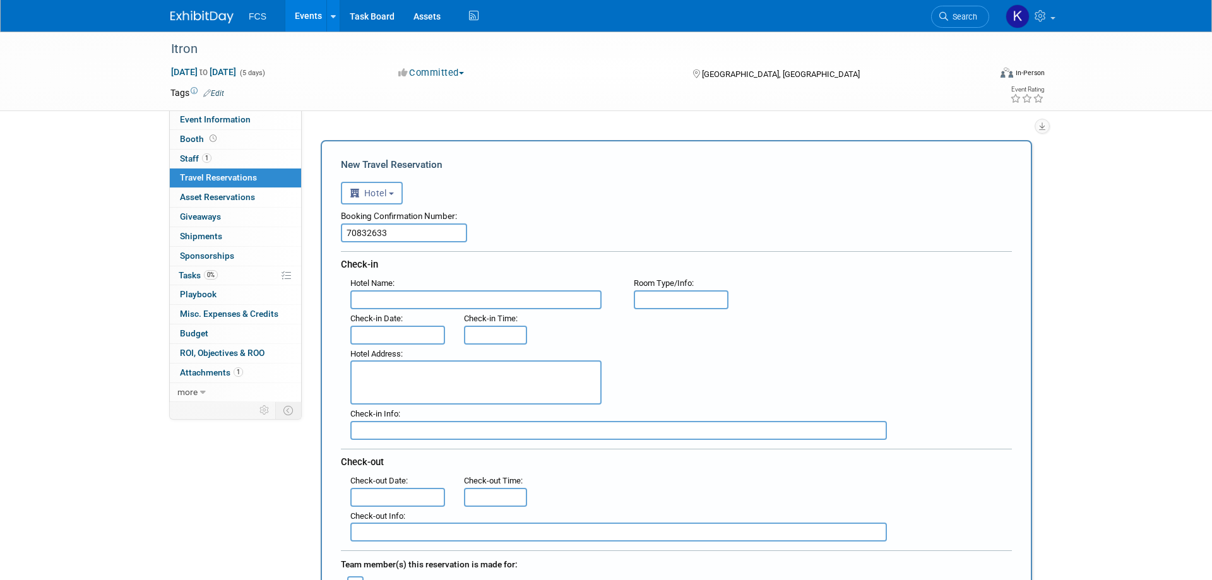
click at [408, 304] on input "text" at bounding box center [475, 299] width 251 height 19
type input "Grande Lake Orlando"
click at [668, 304] on input "text" at bounding box center [681, 299] width 95 height 19
type input "stnd"
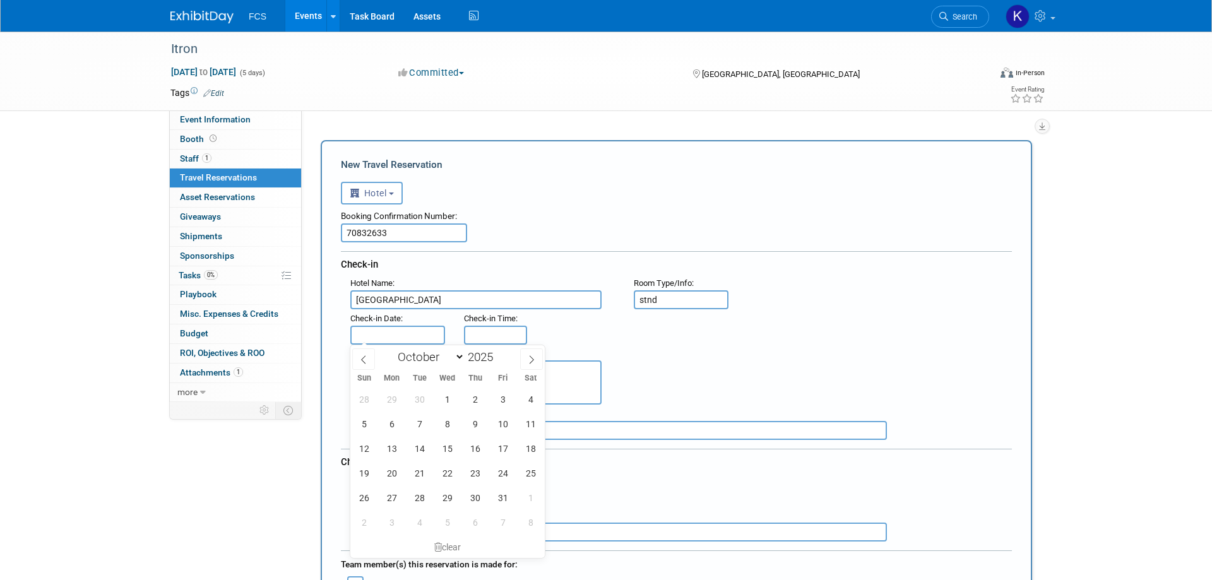
click at [414, 340] on input "text" at bounding box center [397, 335] width 95 height 19
click at [533, 475] on span "25" at bounding box center [530, 473] width 25 height 25
type input "Oct 25, 2025"
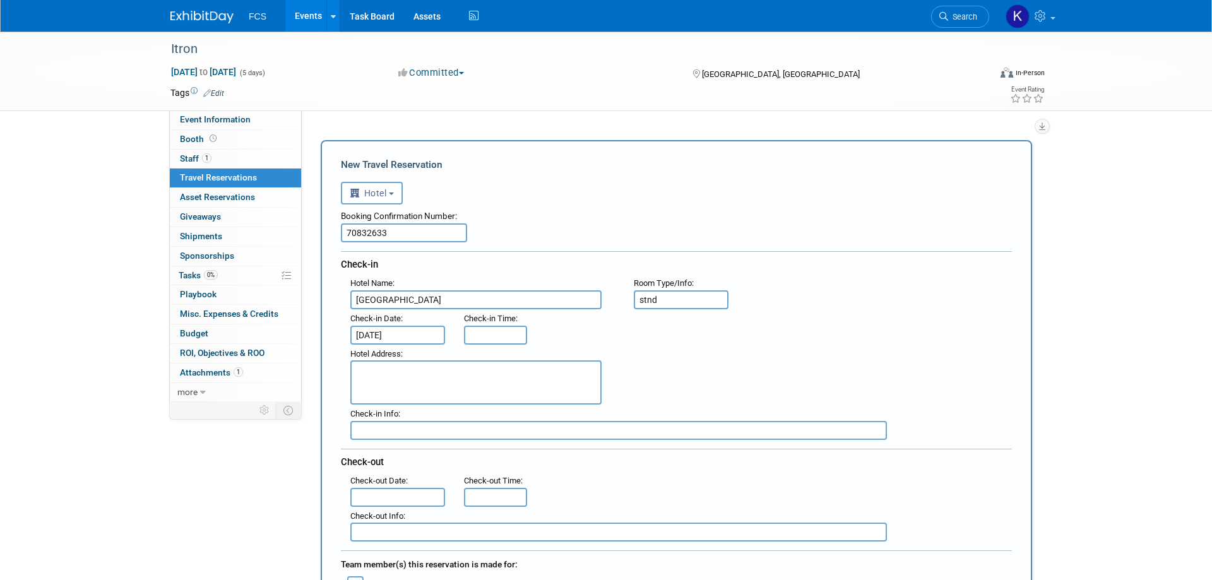
type input "3:00 PM"
click at [485, 337] on input "3:00 PM" at bounding box center [495, 335] width 63 height 19
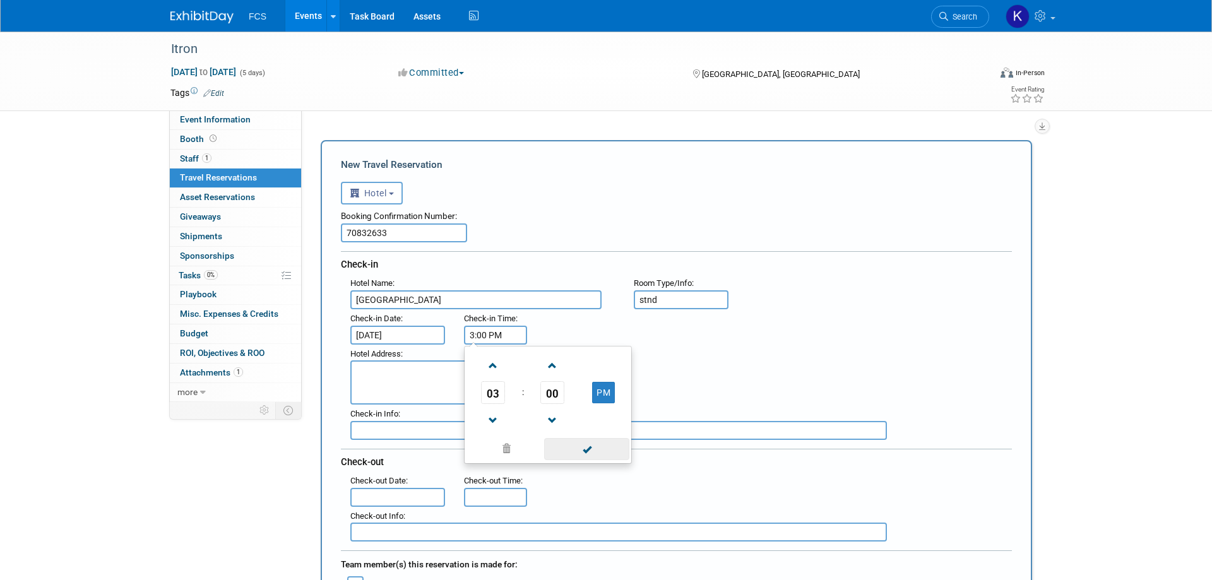
click at [585, 448] on span at bounding box center [586, 449] width 85 height 22
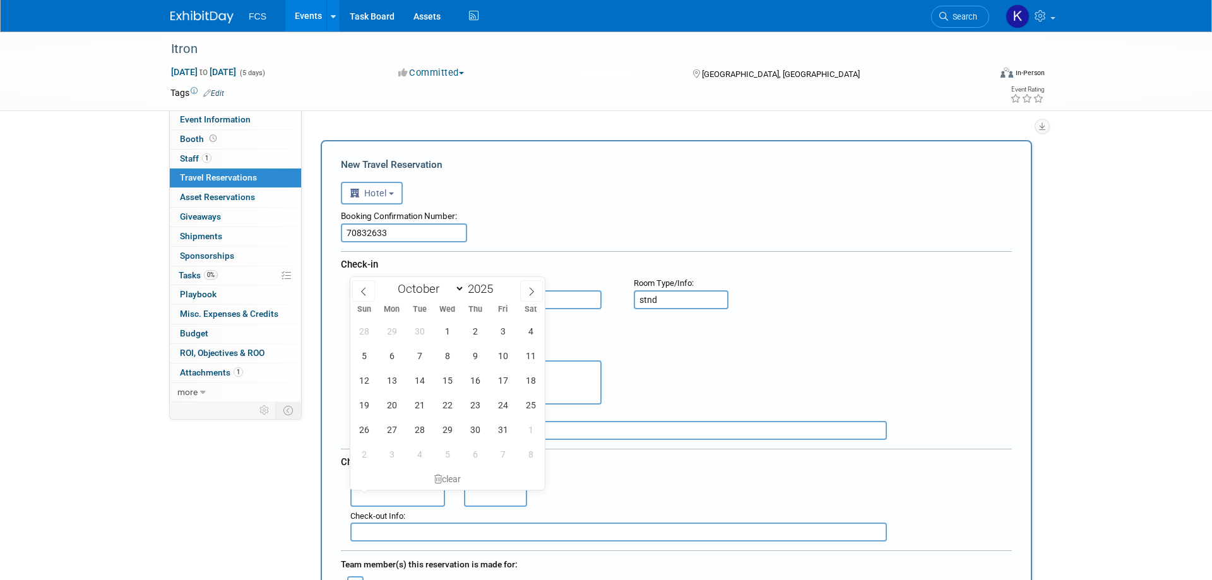
click at [384, 491] on input "text" at bounding box center [397, 497] width 95 height 19
click at [445, 427] on span "29" at bounding box center [447, 429] width 25 height 25
type input "Oct 29, 2025"
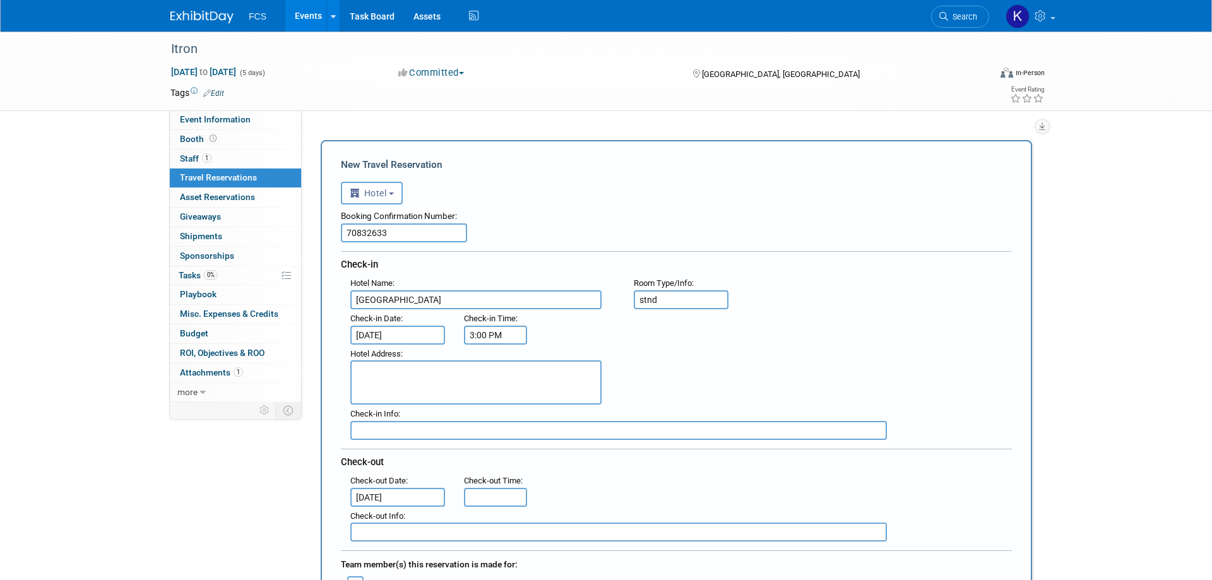
type input "11:00 AM"
click at [494, 496] on input "11:00 AM" at bounding box center [495, 497] width 63 height 19
click at [587, 470] on span at bounding box center [586, 472] width 85 height 22
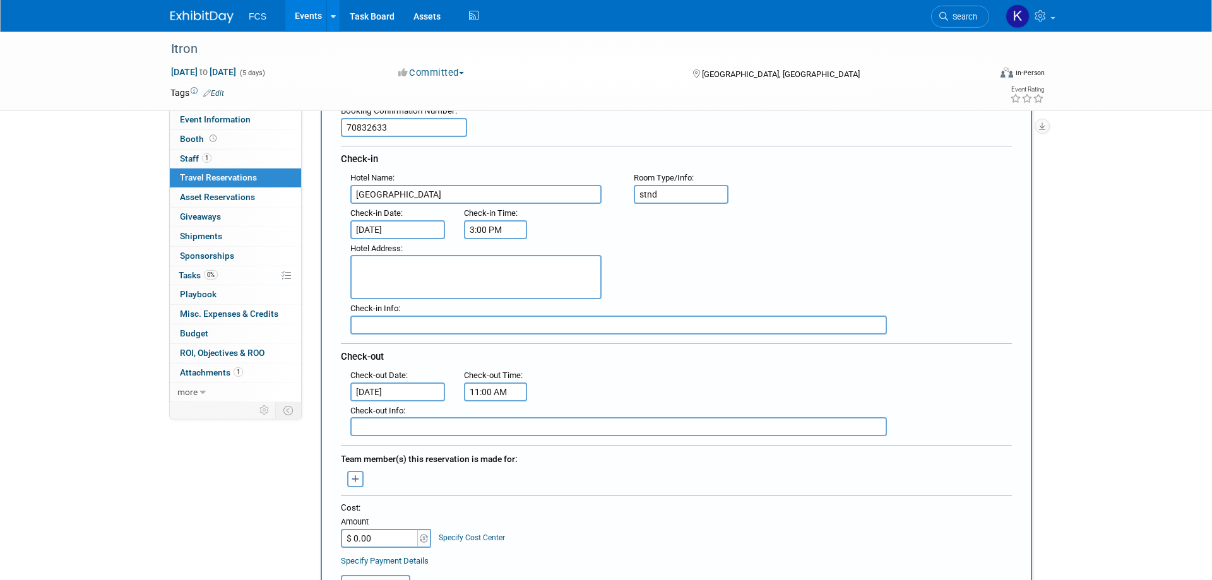
scroll to position [193, 0]
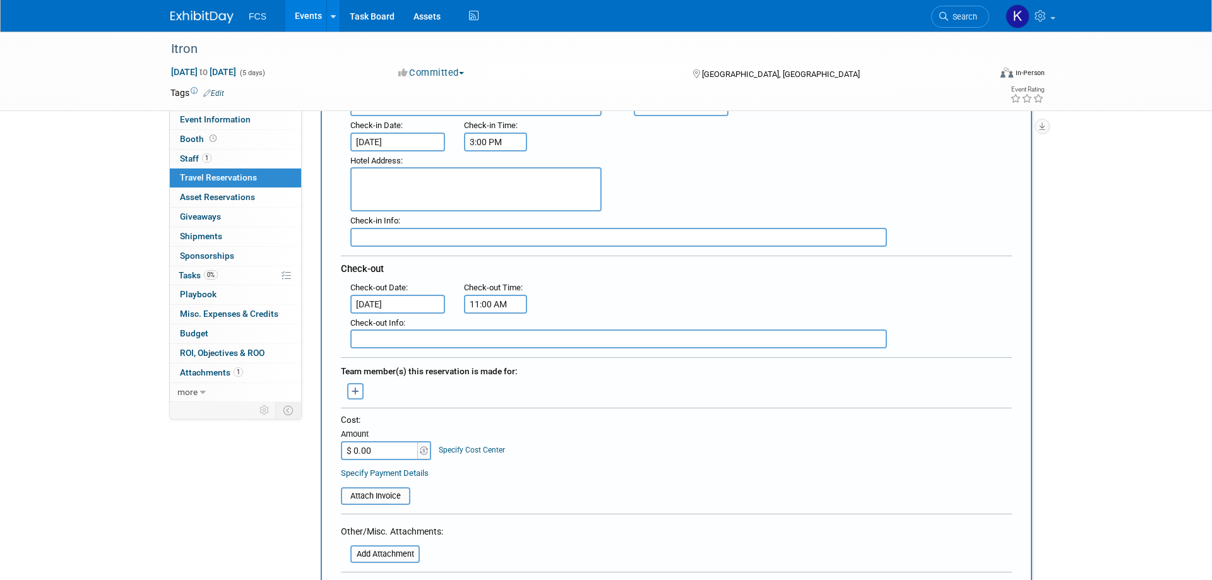
click at [378, 451] on input "$ 0.00" at bounding box center [380, 450] width 79 height 19
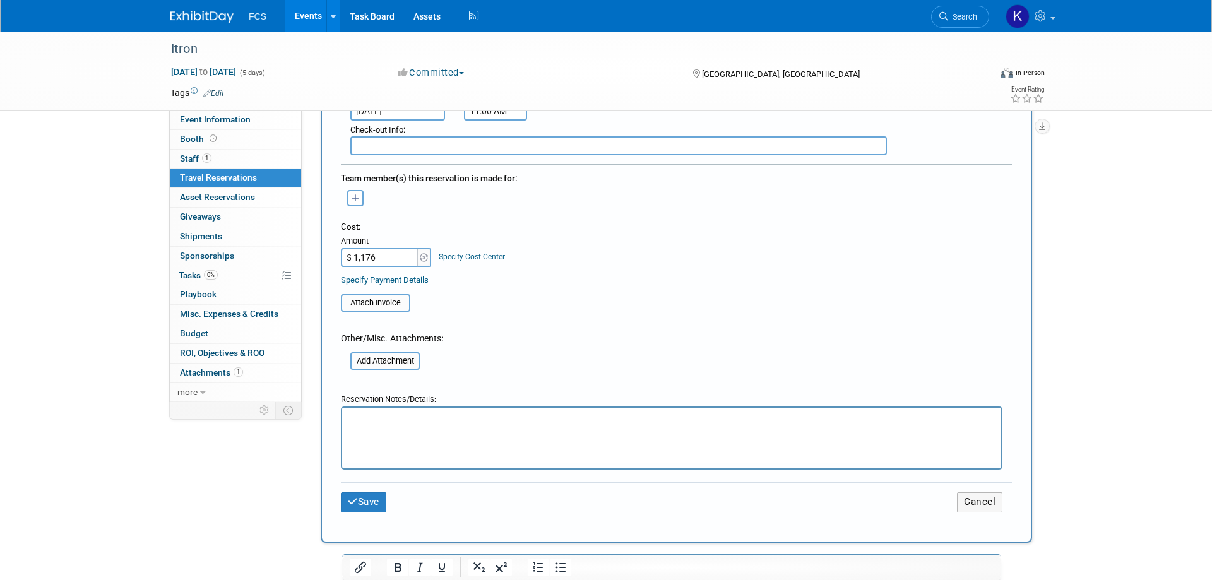
scroll to position [515, 0]
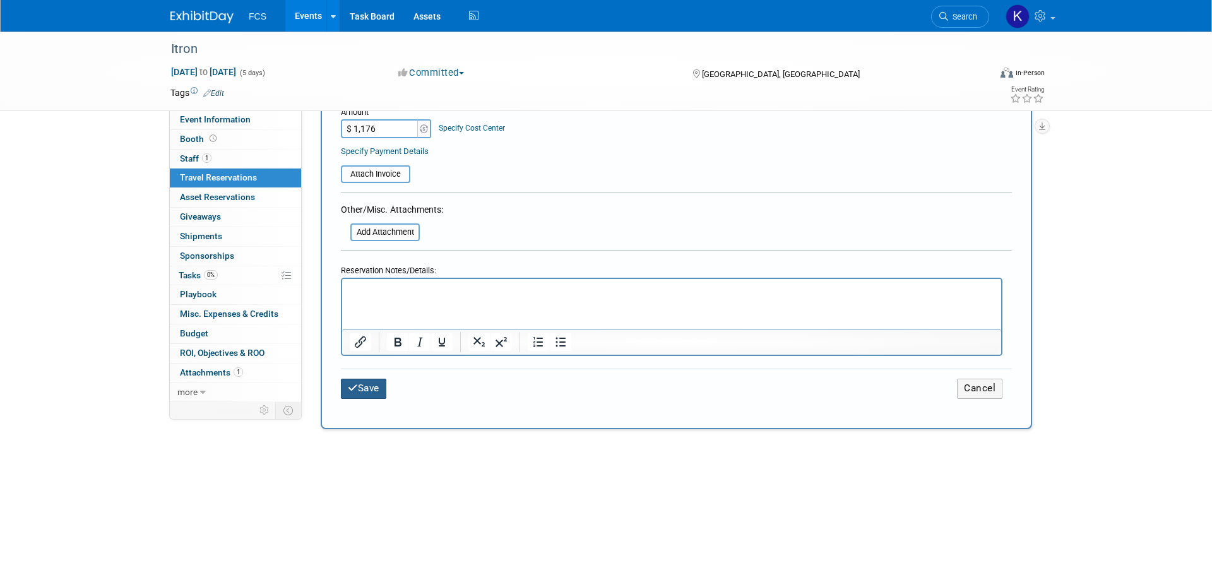
type input "$ 1,176.00"
click at [364, 384] on button "Save" at bounding box center [363, 389] width 45 height 20
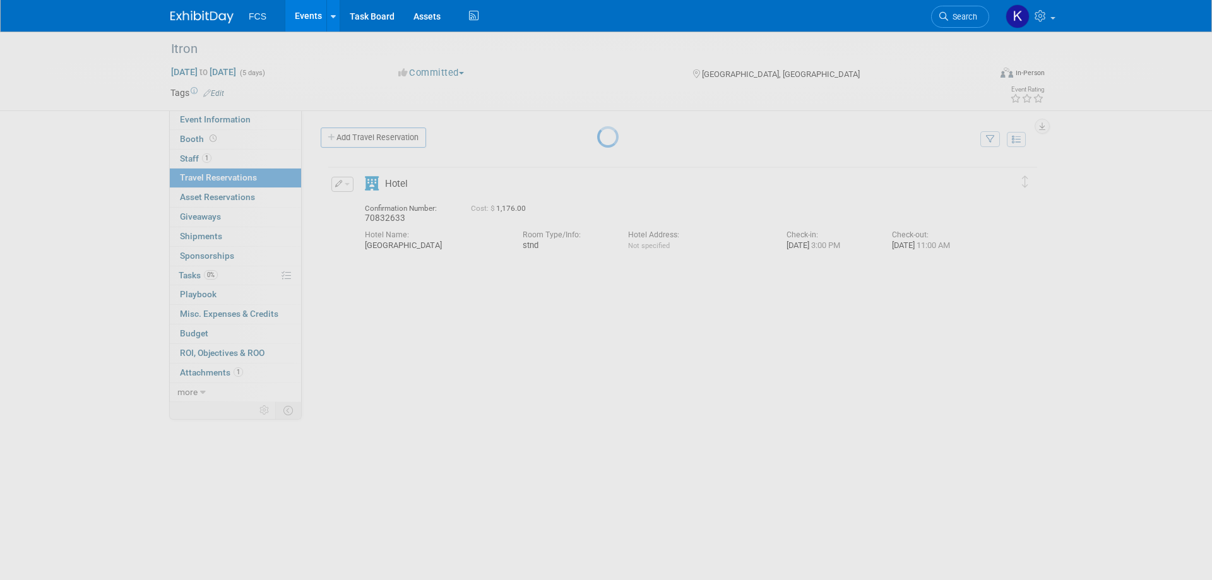
scroll to position [0, 0]
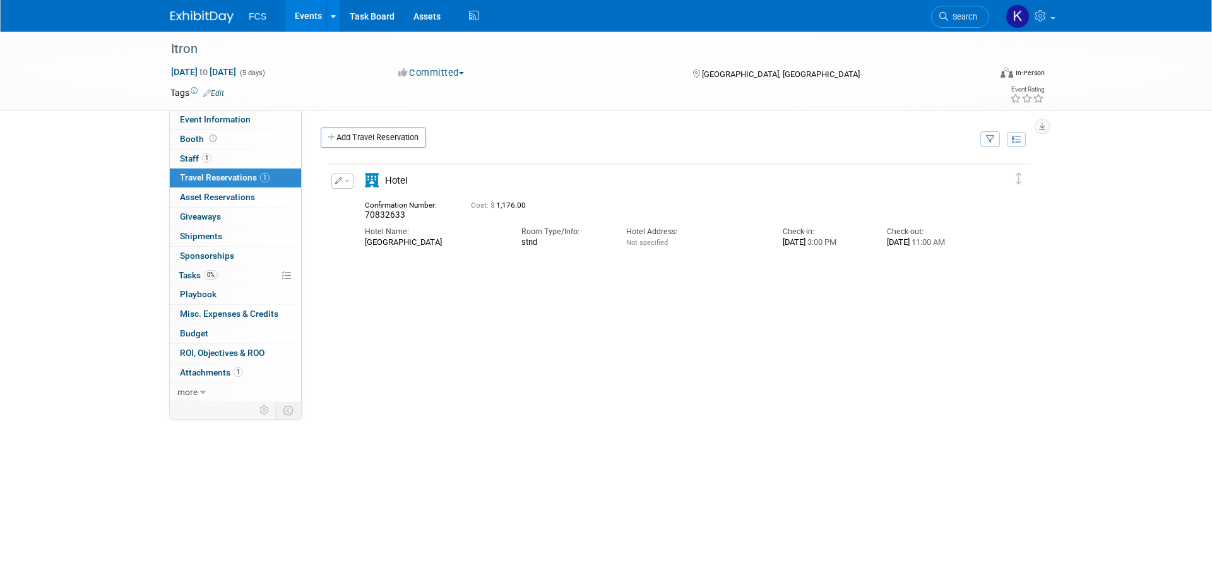
click at [215, 176] on span "Travel Reservations 1" at bounding box center [225, 177] width 90 height 10
click at [374, 134] on link "Add Travel Reservation" at bounding box center [373, 138] width 105 height 20
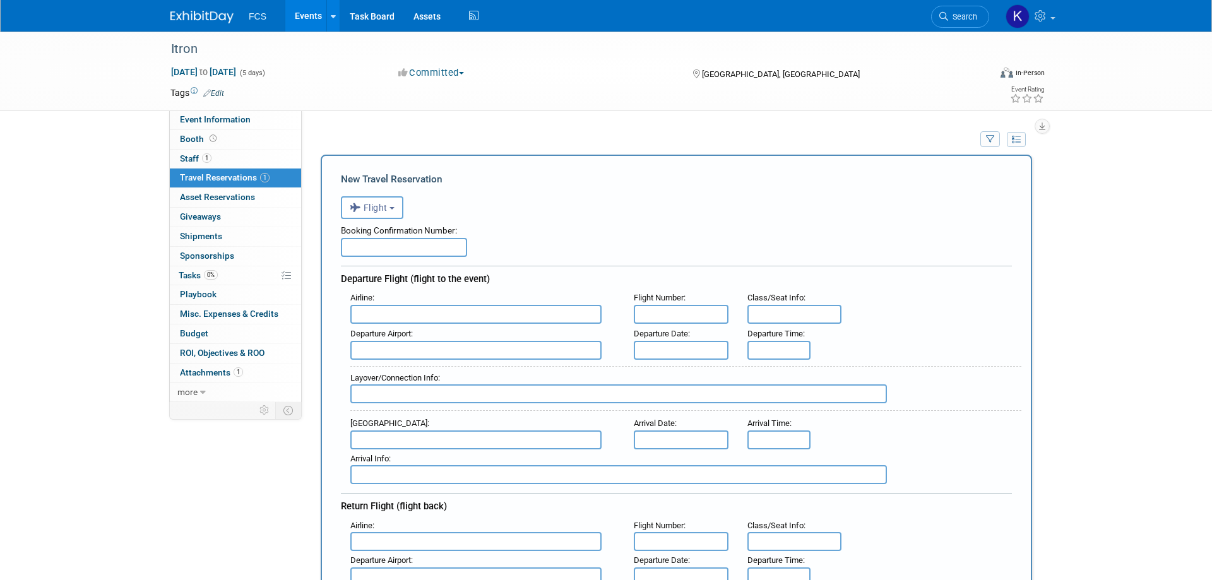
click at [424, 321] on input "text" at bounding box center [475, 314] width 251 height 19
click at [441, 355] on span "Delta Air Lines (DAL)" at bounding box center [482, 356] width 263 height 20
type input "Delta Air Lines (DAL)"
click at [445, 350] on input "text" at bounding box center [475, 350] width 251 height 19
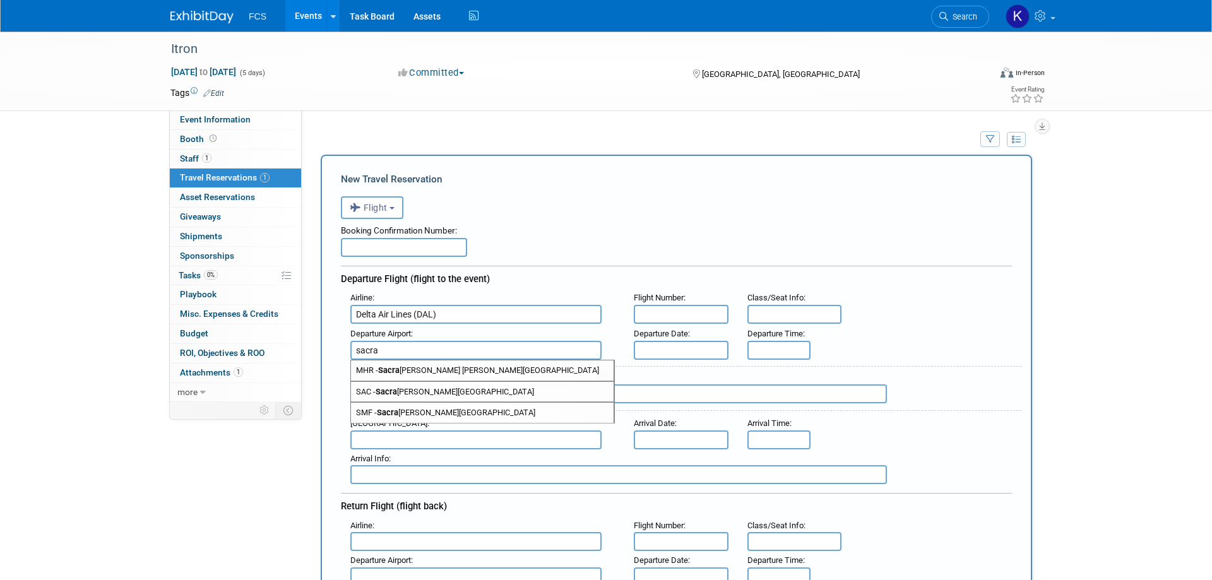
click at [482, 413] on span "SMF - [GEOGRAPHIC_DATA][PERSON_NAME]" at bounding box center [482, 413] width 263 height 20
type input "SMF - [GEOGRAPHIC_DATA]"
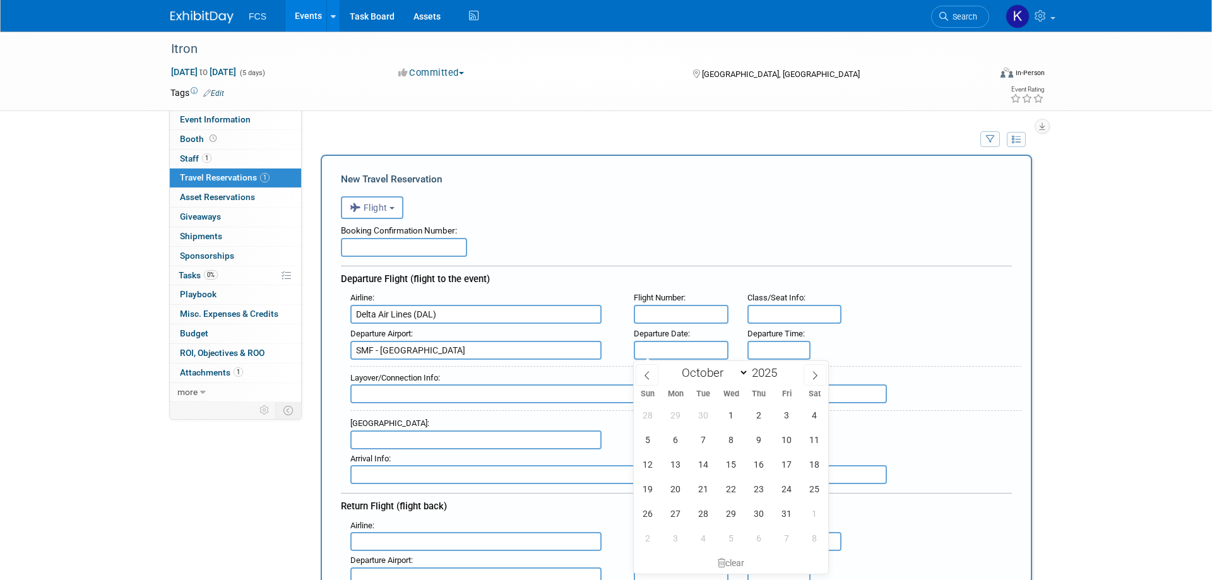
click at [677, 347] on input "text" at bounding box center [681, 350] width 95 height 19
click at [815, 489] on span "25" at bounding box center [814, 489] width 25 height 25
type input "Oct 25, 2025"
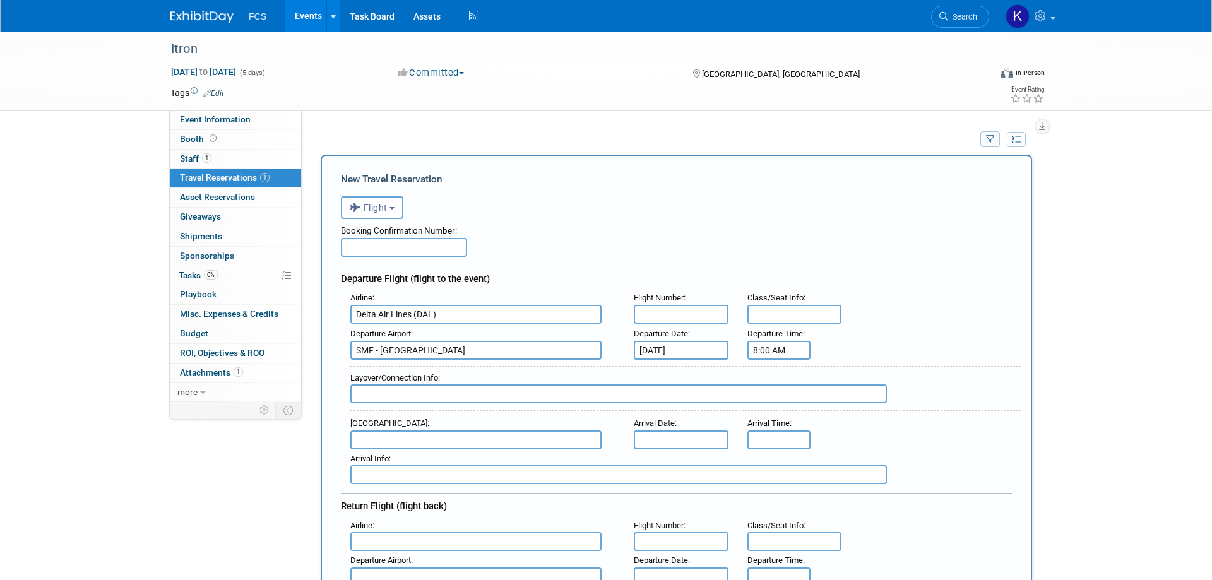
click at [769, 349] on input "8:00 AM" at bounding box center [779, 350] width 63 height 19
click at [777, 432] on span at bounding box center [777, 436] width 22 height 22
click at [837, 436] on span at bounding box center [836, 436] width 22 height 22
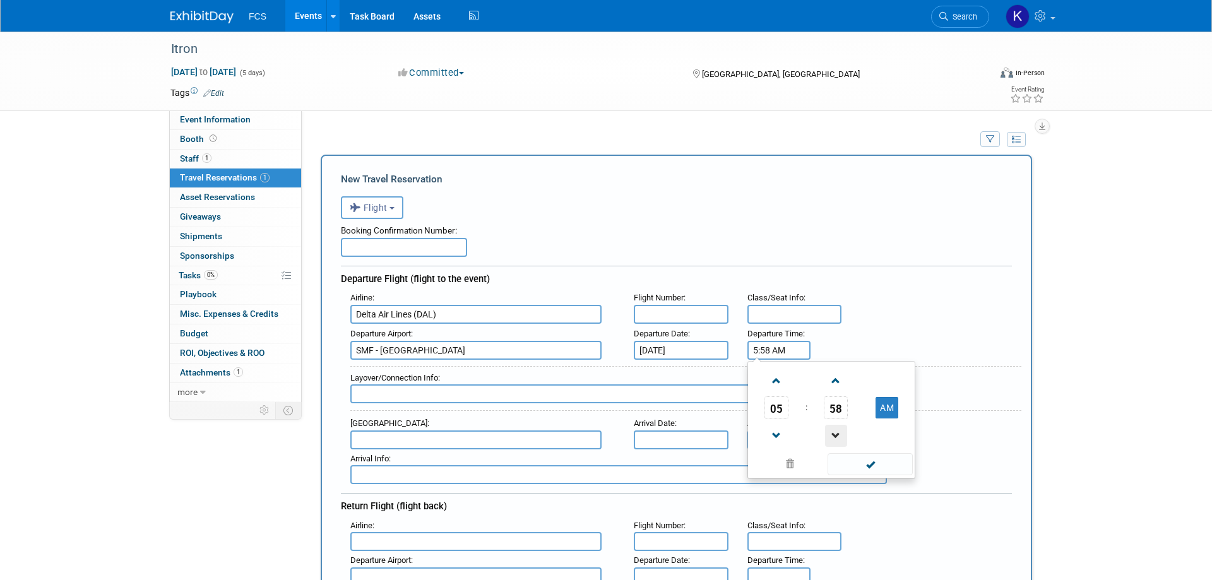
click at [837, 436] on span at bounding box center [836, 436] width 22 height 22
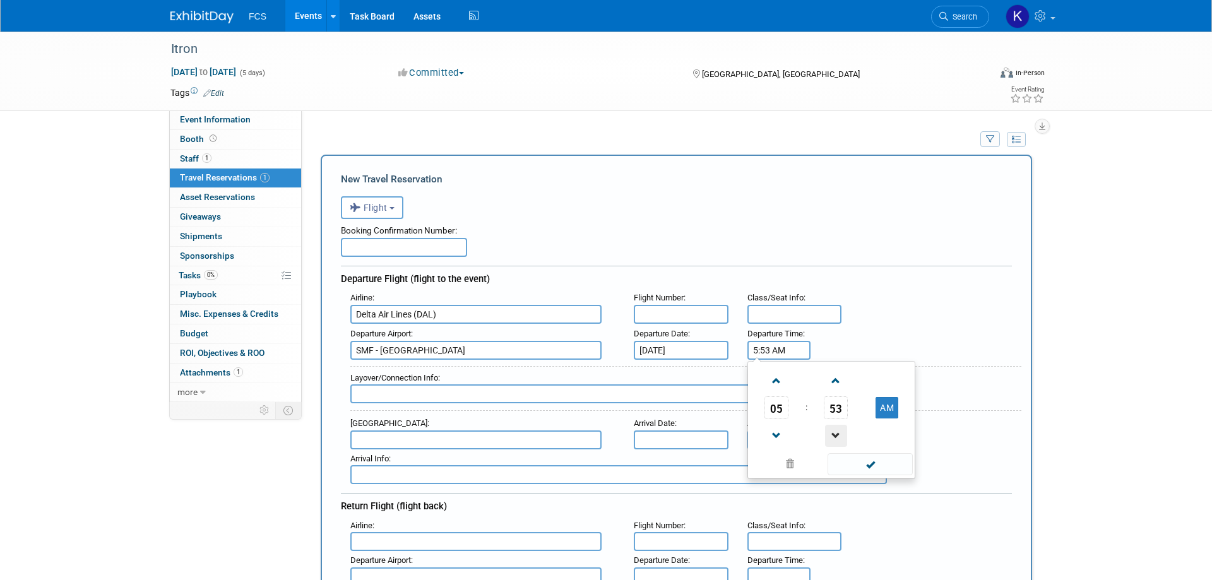
click at [837, 436] on span at bounding box center [836, 436] width 22 height 22
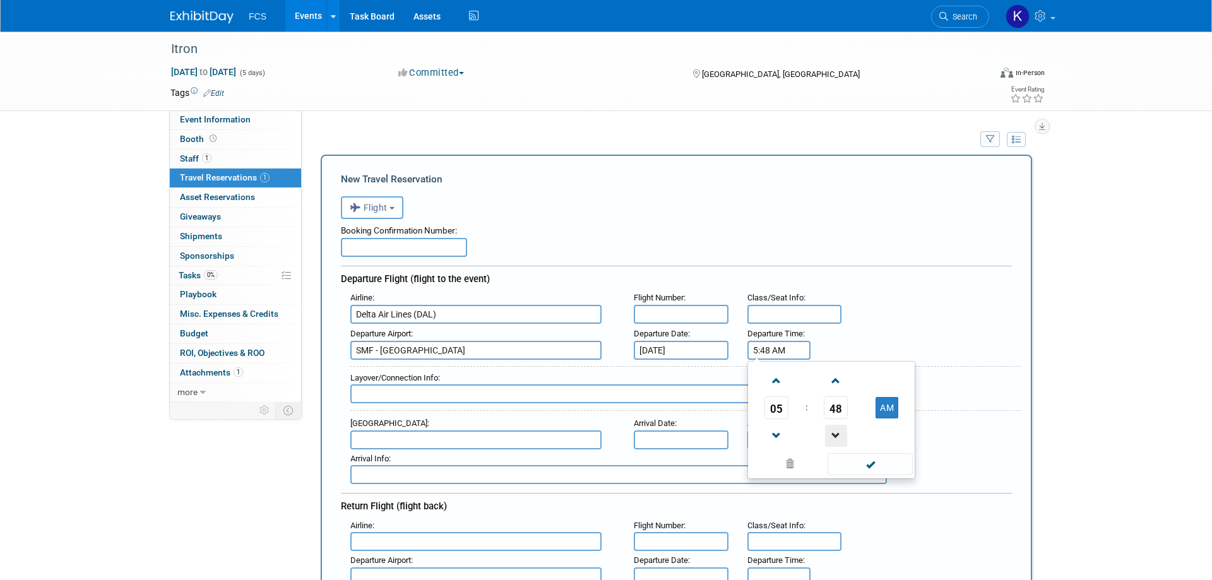
click at [837, 436] on span at bounding box center [836, 436] width 22 height 22
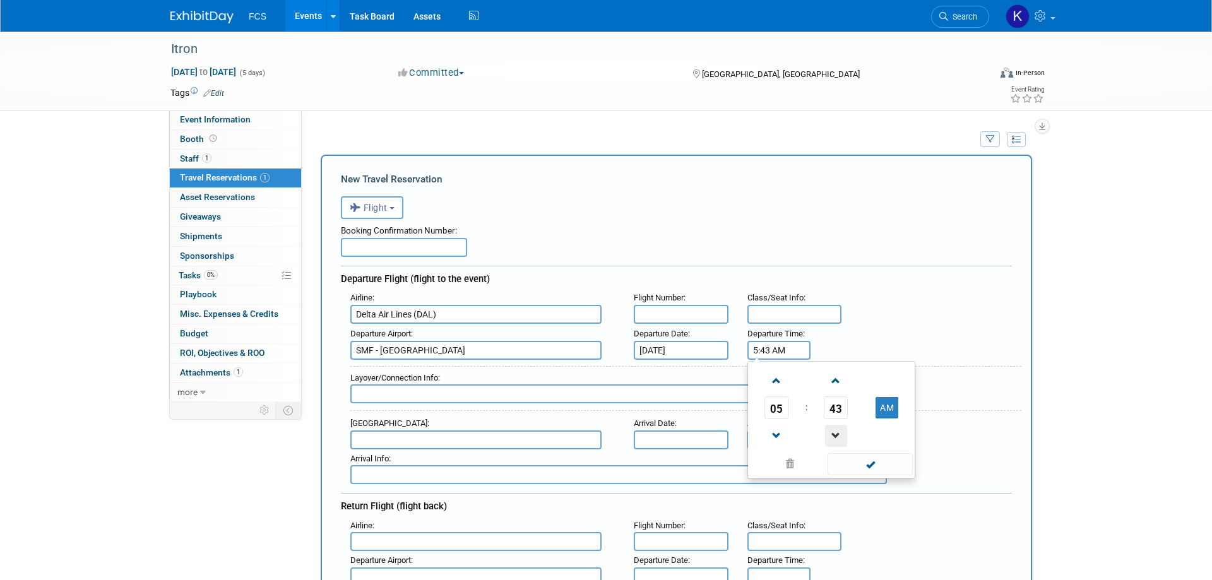
click at [837, 436] on span at bounding box center [836, 436] width 22 height 22
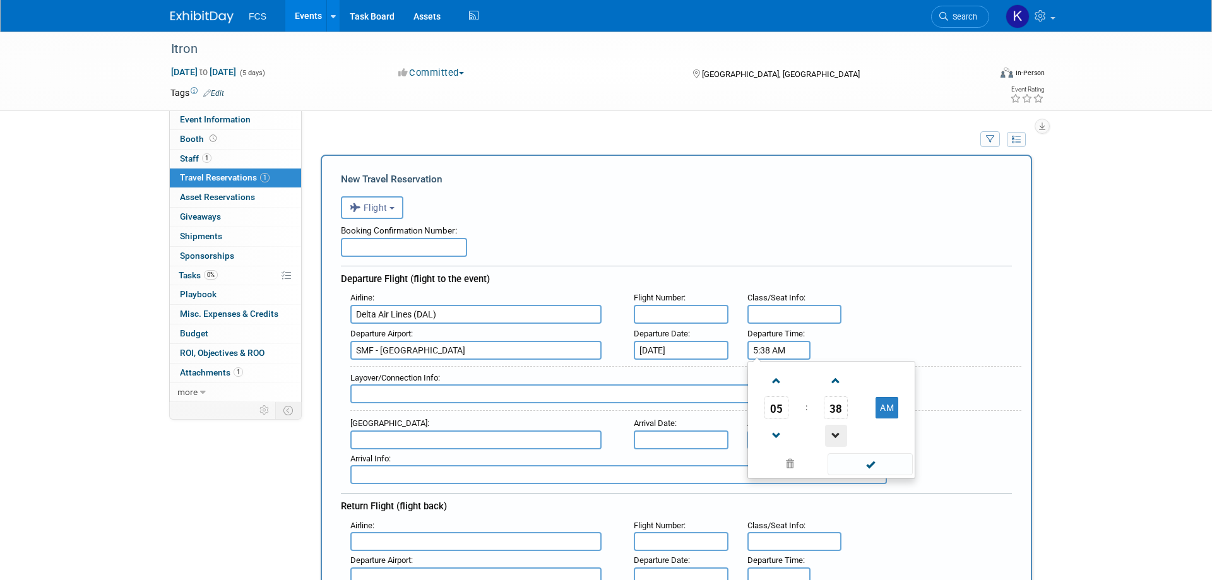
click at [837, 436] on span at bounding box center [836, 436] width 22 height 22
type input "5:35 AM"
click at [879, 458] on span at bounding box center [870, 464] width 85 height 22
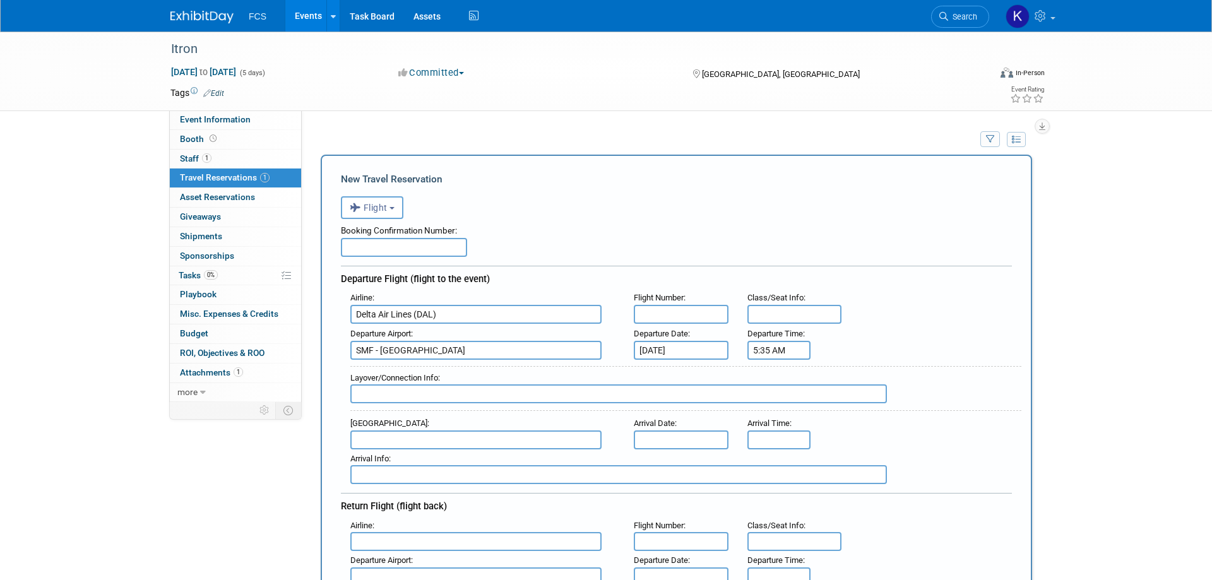
click at [414, 438] on input "text" at bounding box center [475, 440] width 251 height 19
click at [402, 461] on strong "Orlando" at bounding box center [392, 459] width 28 height 9
type input "MCO - Orlando International Airport"
click at [674, 444] on input "text" at bounding box center [681, 440] width 95 height 19
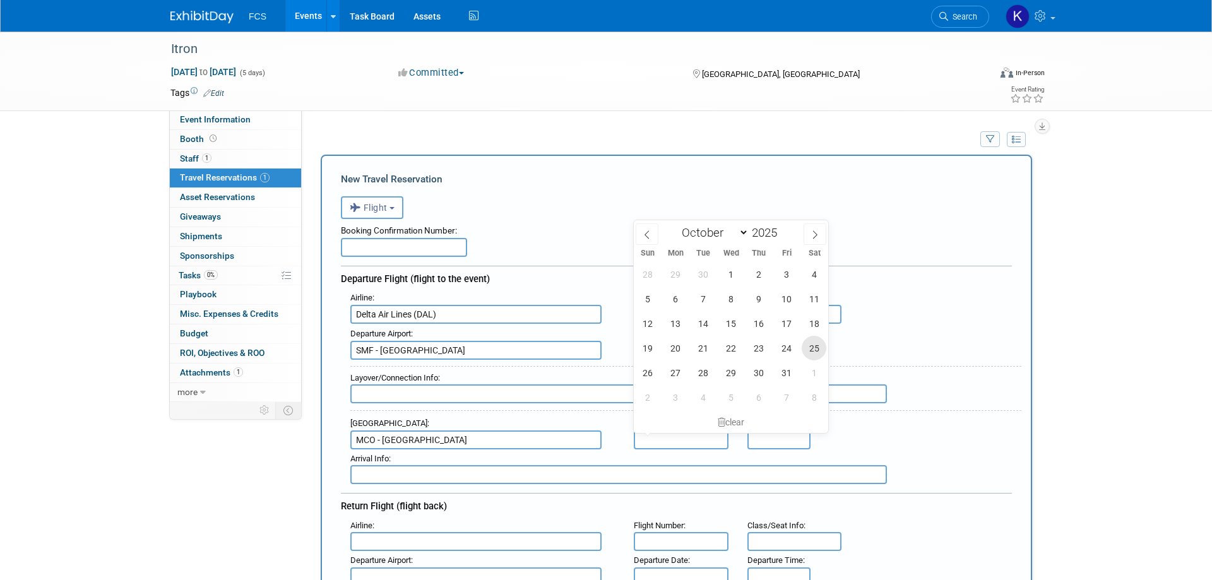
click at [813, 349] on span "25" at bounding box center [814, 348] width 25 height 25
type input "Oct 25, 2025"
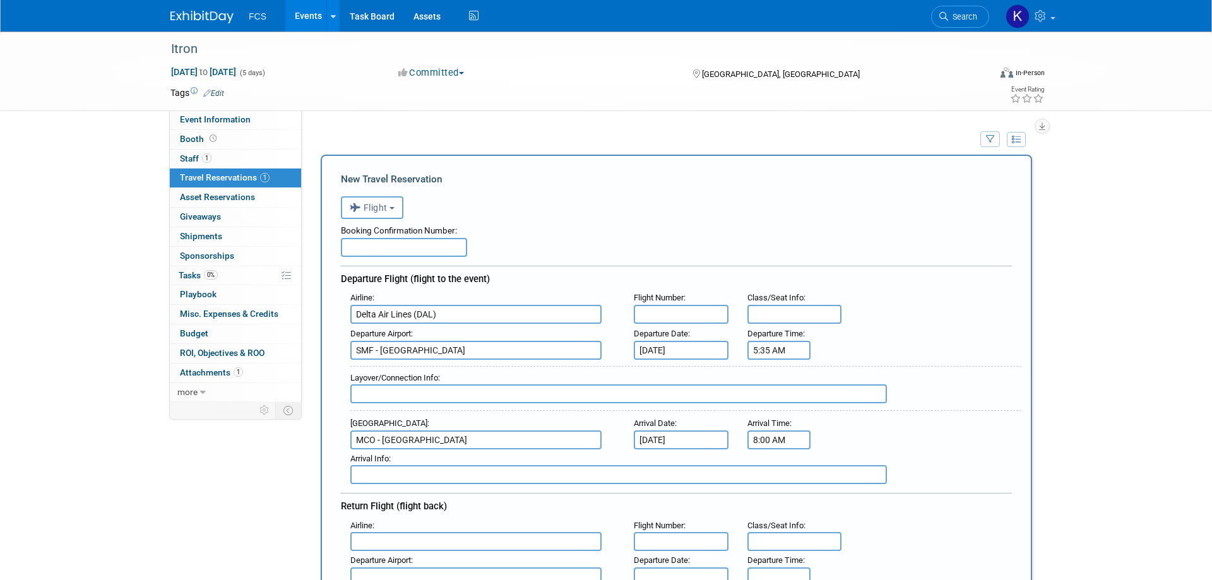
click at [788, 439] on input "8:00 AM" at bounding box center [779, 440] width 63 height 19
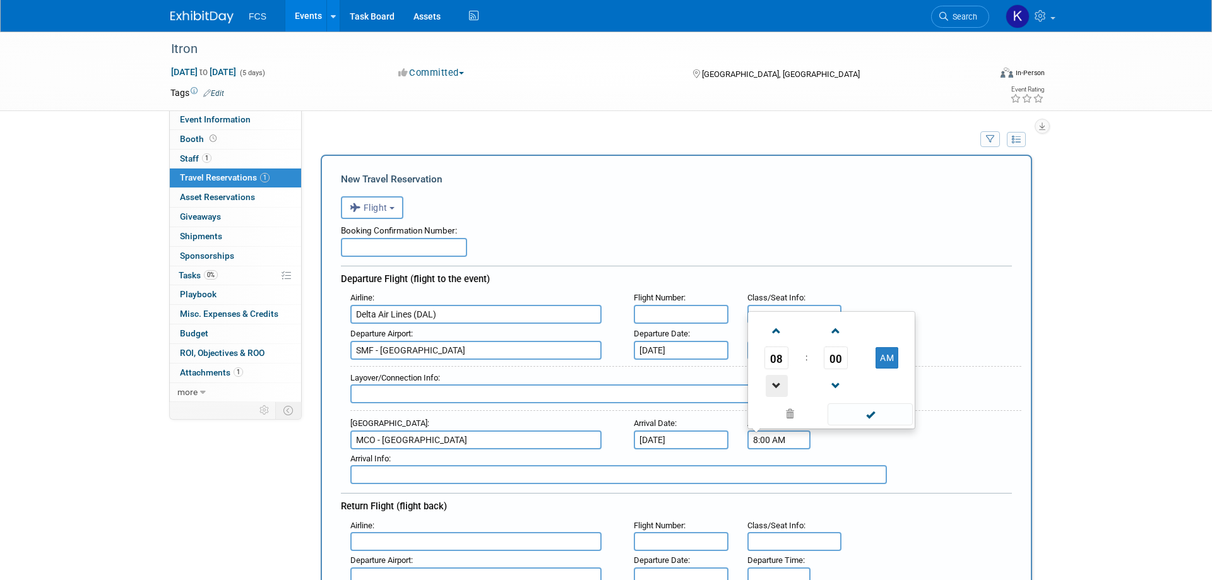
click at [777, 386] on span at bounding box center [777, 386] width 22 height 22
click at [776, 386] on span at bounding box center [777, 386] width 22 height 22
click at [830, 384] on span at bounding box center [836, 386] width 22 height 22
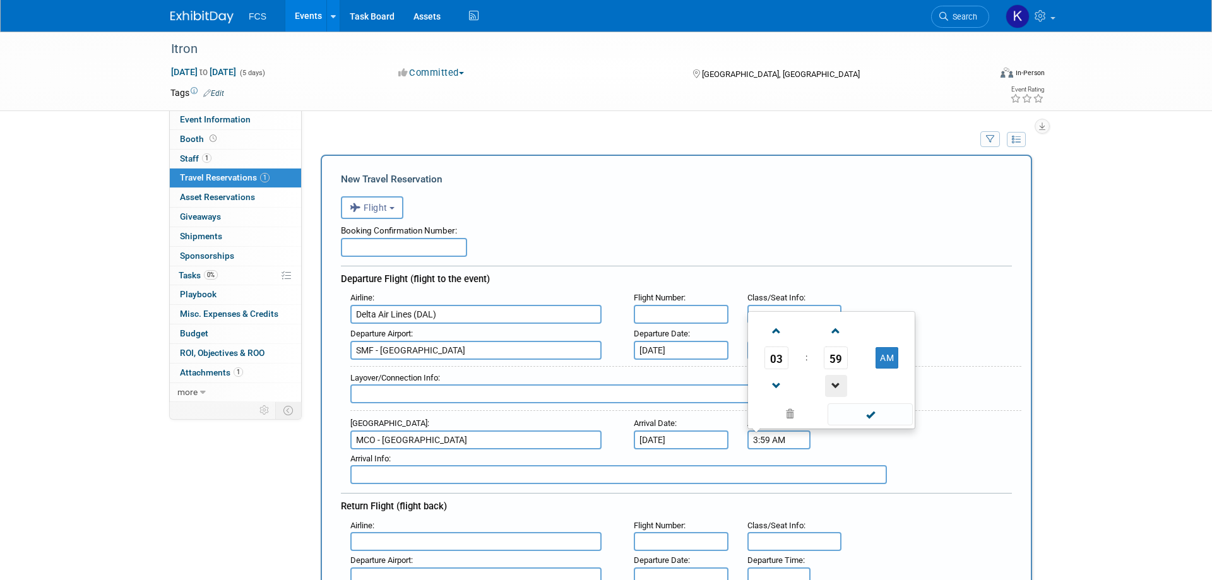
click at [831, 384] on span at bounding box center [836, 386] width 22 height 22
click at [832, 384] on span at bounding box center [836, 386] width 22 height 22
click at [831, 384] on span at bounding box center [836, 386] width 22 height 22
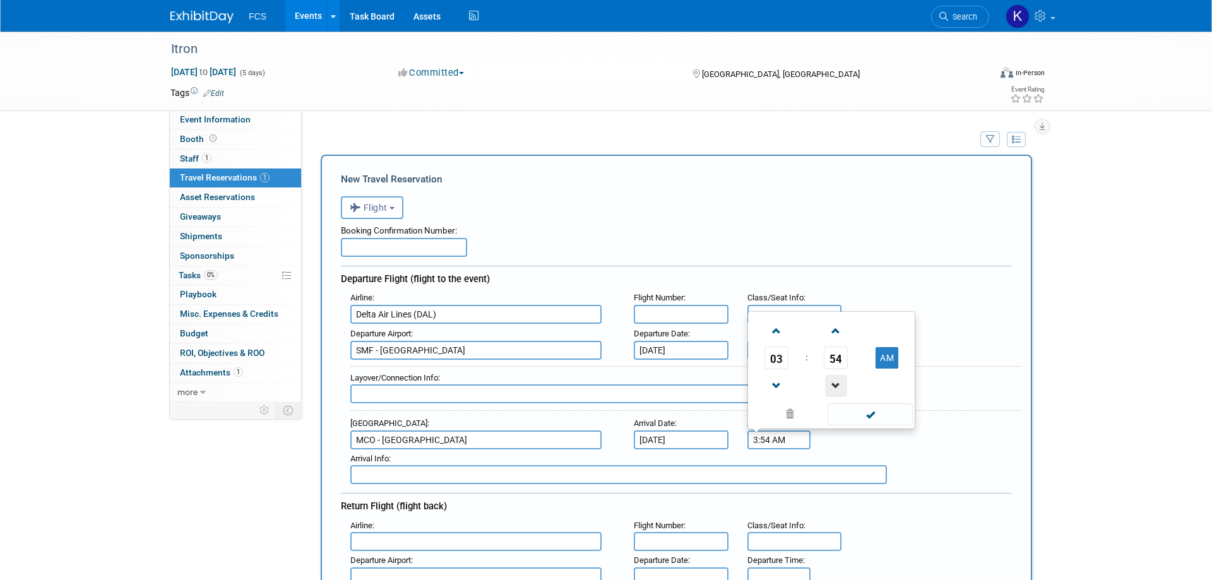
click at [831, 384] on span at bounding box center [836, 386] width 22 height 22
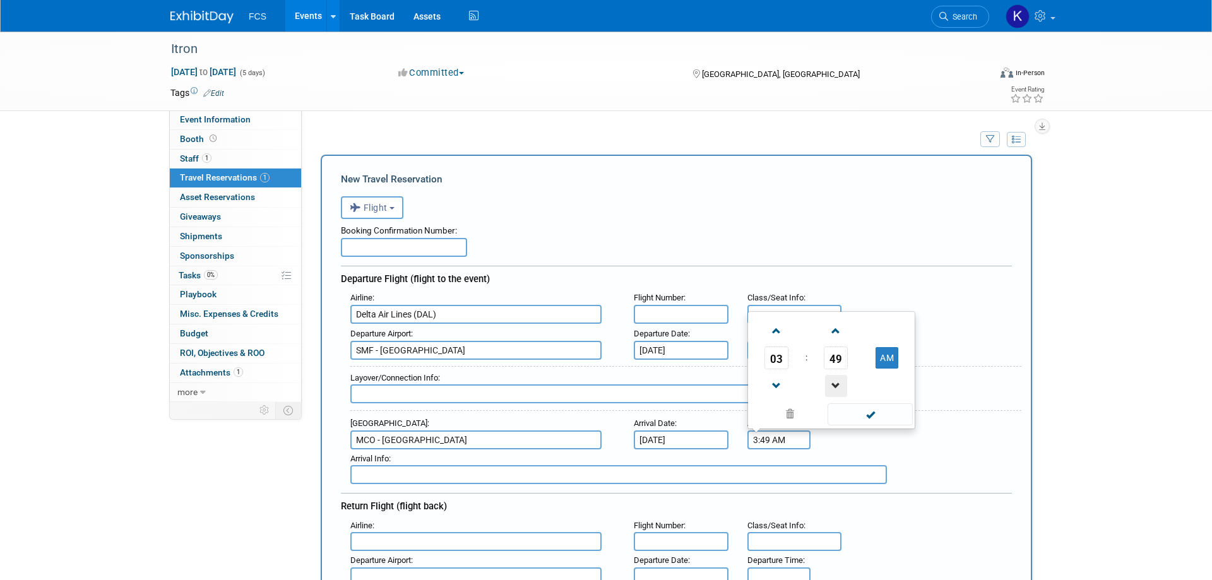
click at [831, 384] on span at bounding box center [836, 386] width 22 height 22
click at [885, 355] on button "AM" at bounding box center [887, 357] width 23 height 21
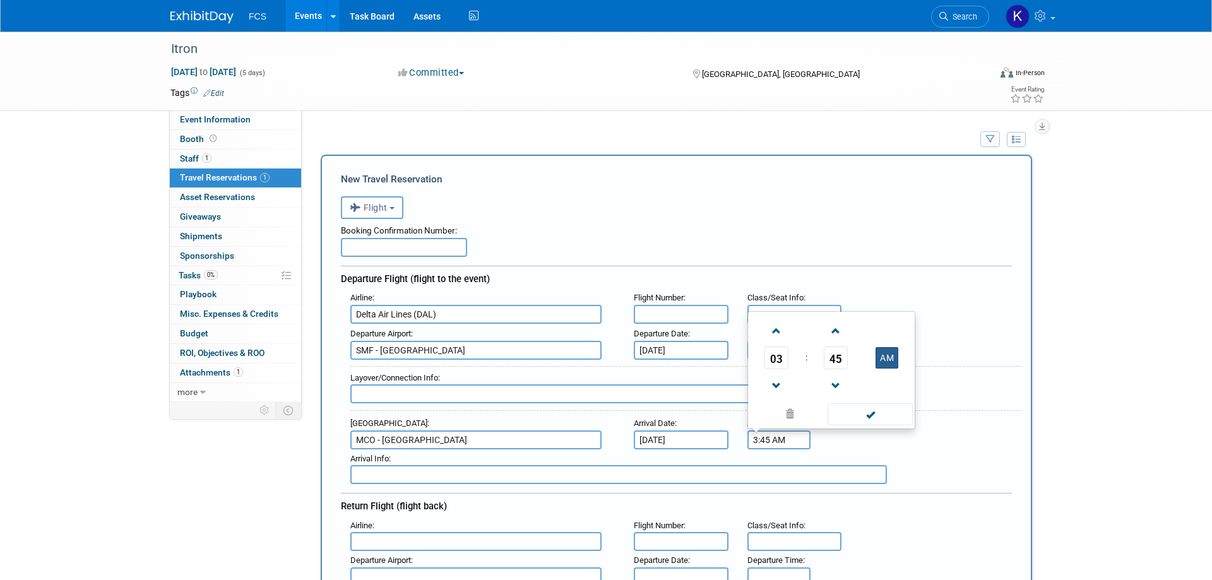
type input "3:45 PM"
click at [878, 413] on span at bounding box center [870, 414] width 85 height 22
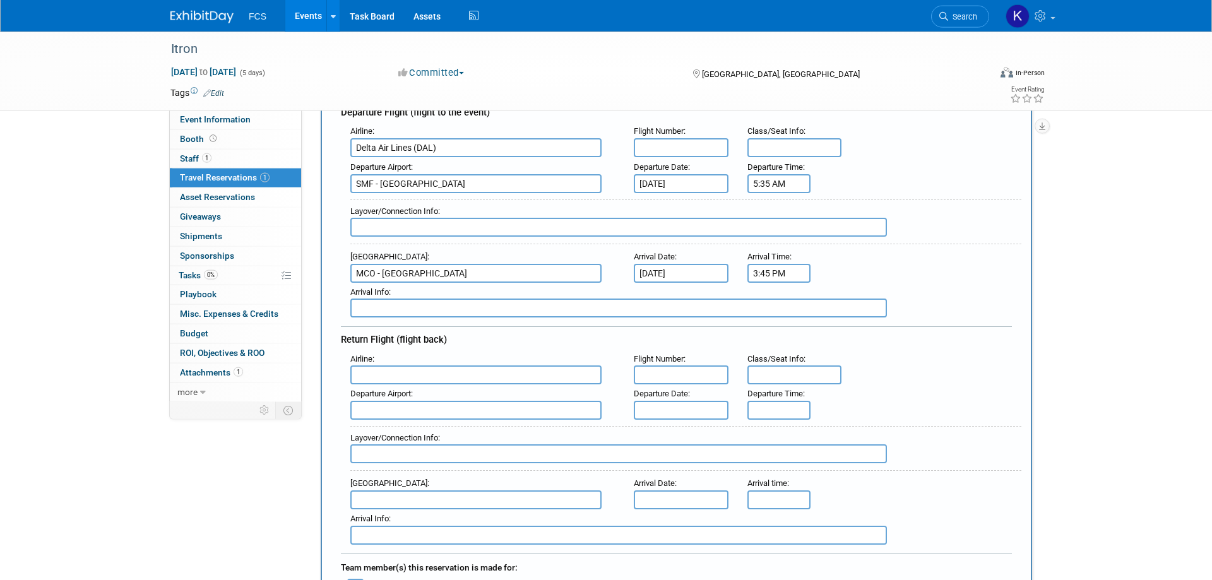
scroll to position [193, 0]
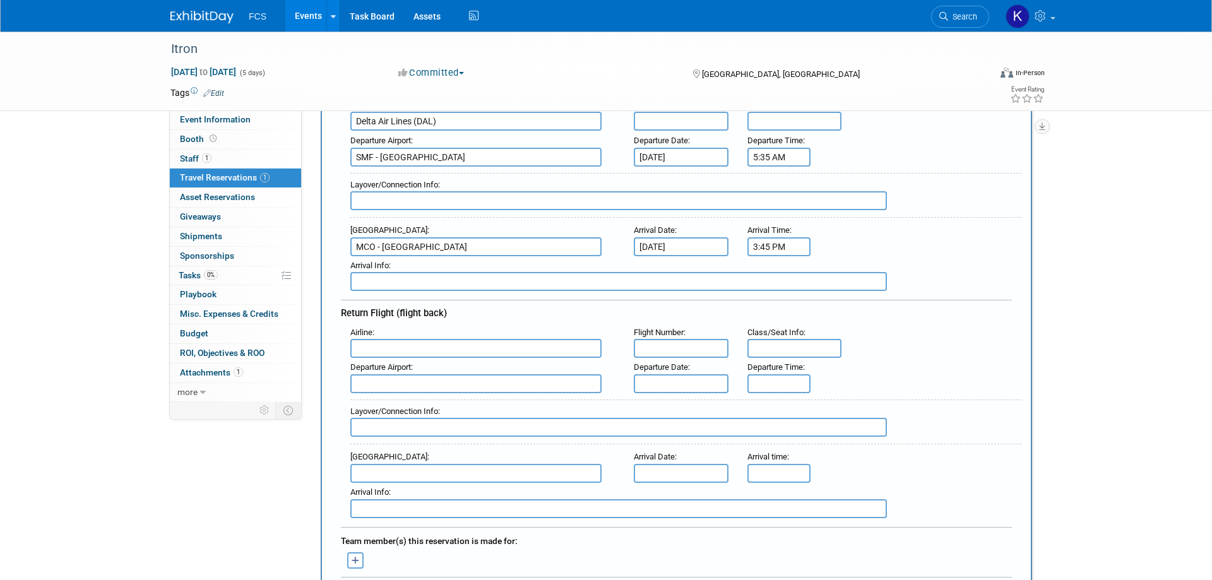
click at [439, 348] on input "text" at bounding box center [475, 348] width 251 height 19
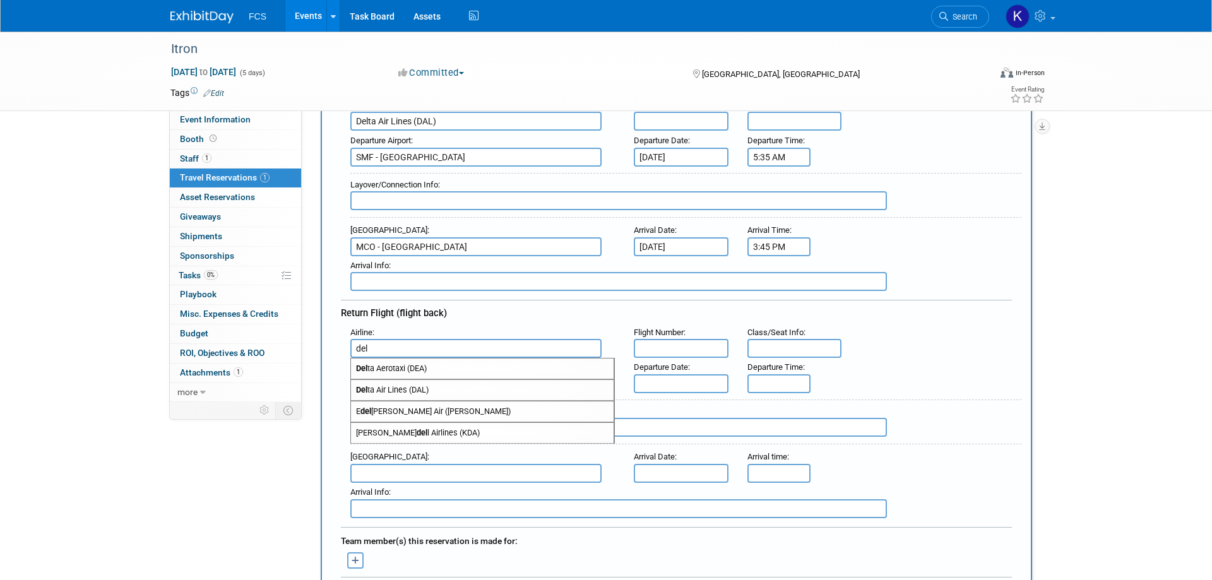
click at [427, 391] on span "Del ta Air Lines (DAL)" at bounding box center [482, 390] width 263 height 20
type input "Delta Air Lines (DAL)"
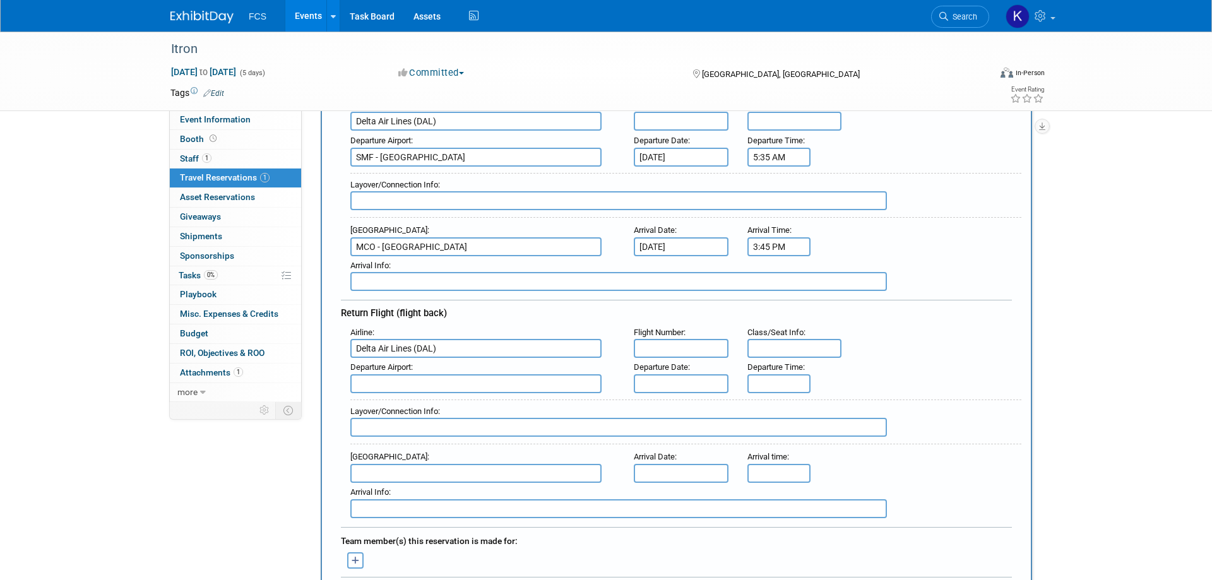
click at [427, 382] on input "text" at bounding box center [475, 383] width 251 height 19
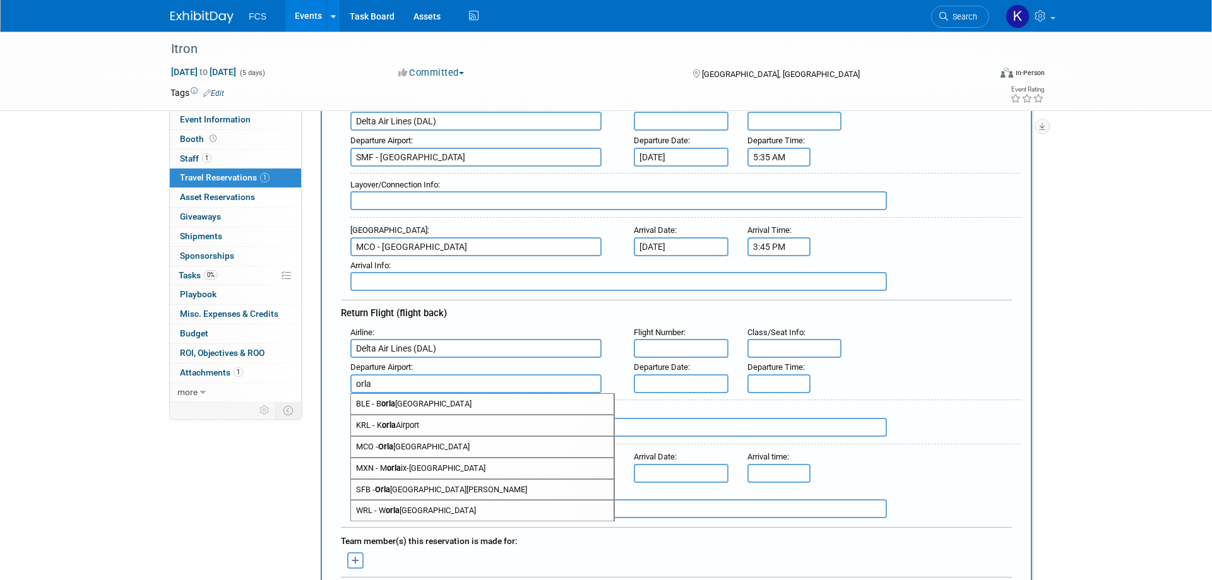
click at [429, 446] on span "MCO - Orla ndo International Airport" at bounding box center [482, 447] width 263 height 20
type input "MCO - Orlando International Airport"
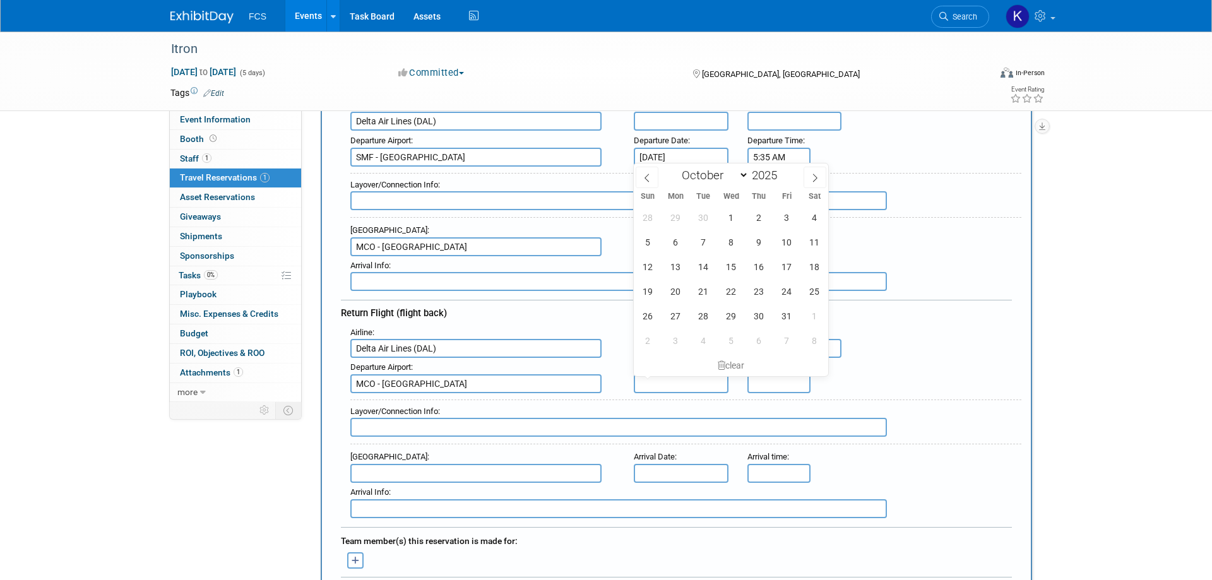
click at [664, 381] on input "text" at bounding box center [681, 383] width 95 height 19
click at [729, 316] on span "29" at bounding box center [731, 316] width 25 height 25
type input "Oct 29, 2025"
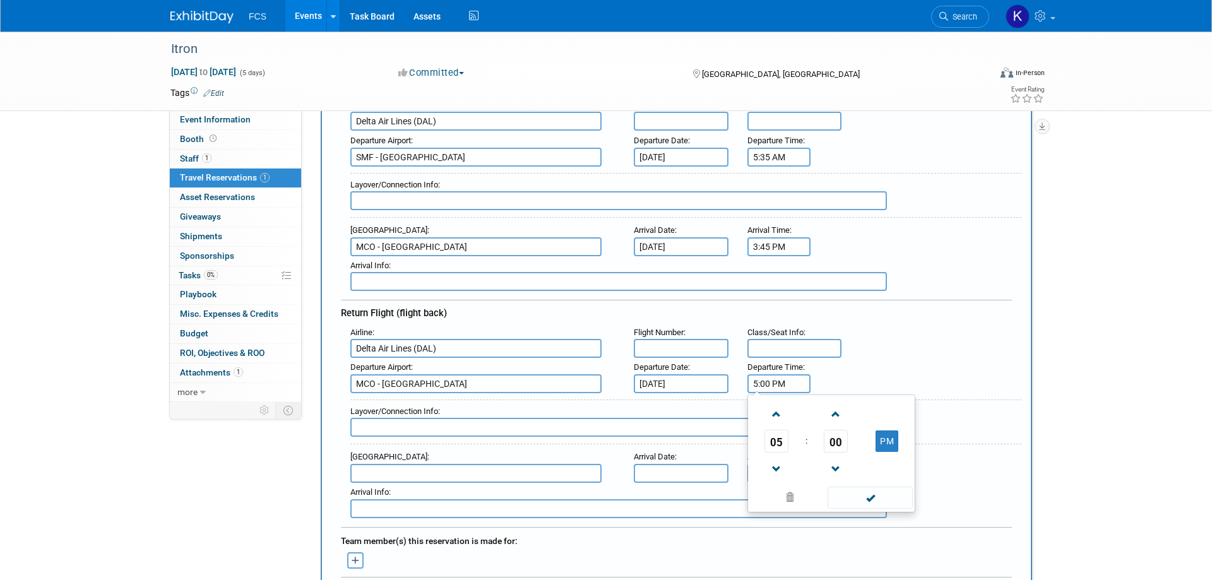
click at [792, 388] on input "5:00 PM" at bounding box center [779, 383] width 63 height 19
click at [838, 414] on span at bounding box center [836, 414] width 22 height 22
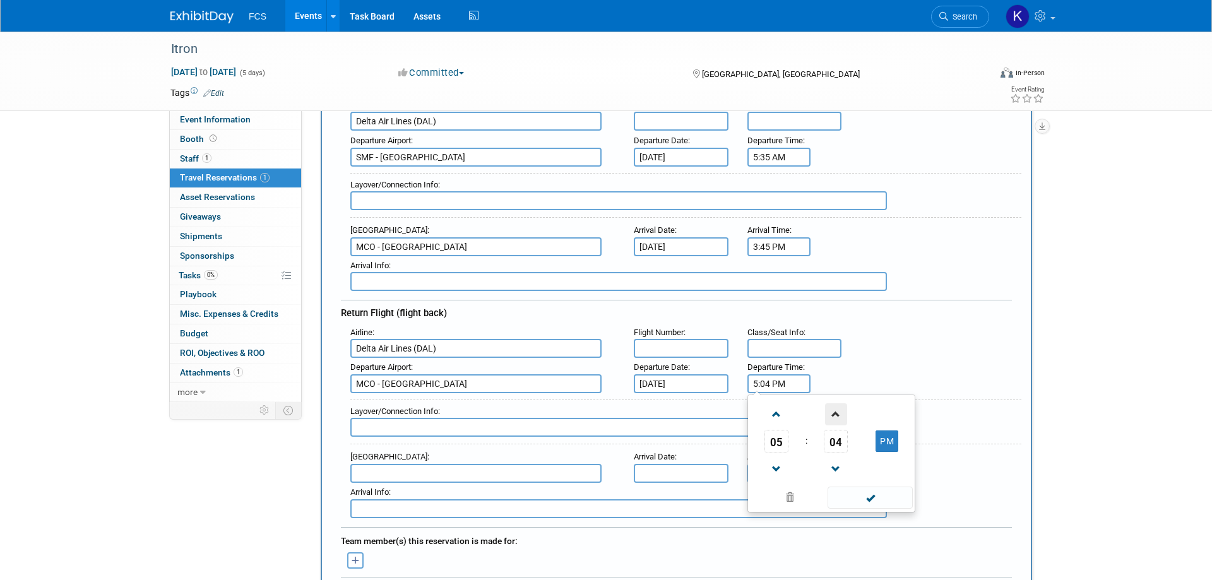
click at [838, 414] on span at bounding box center [836, 414] width 22 height 22
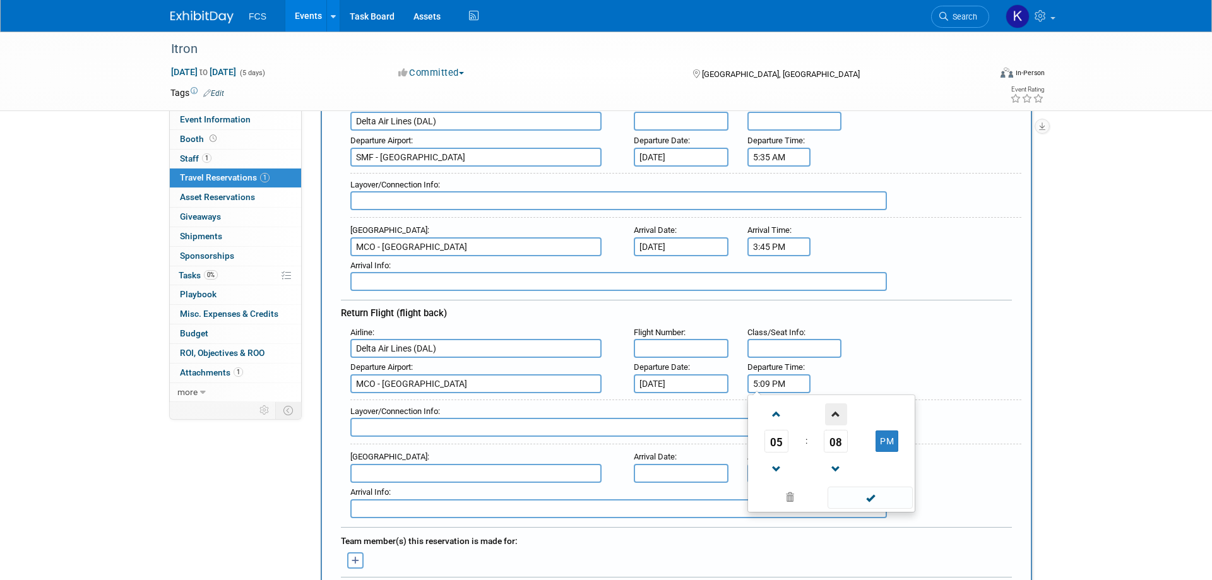
click at [838, 414] on span at bounding box center [836, 414] width 22 height 22
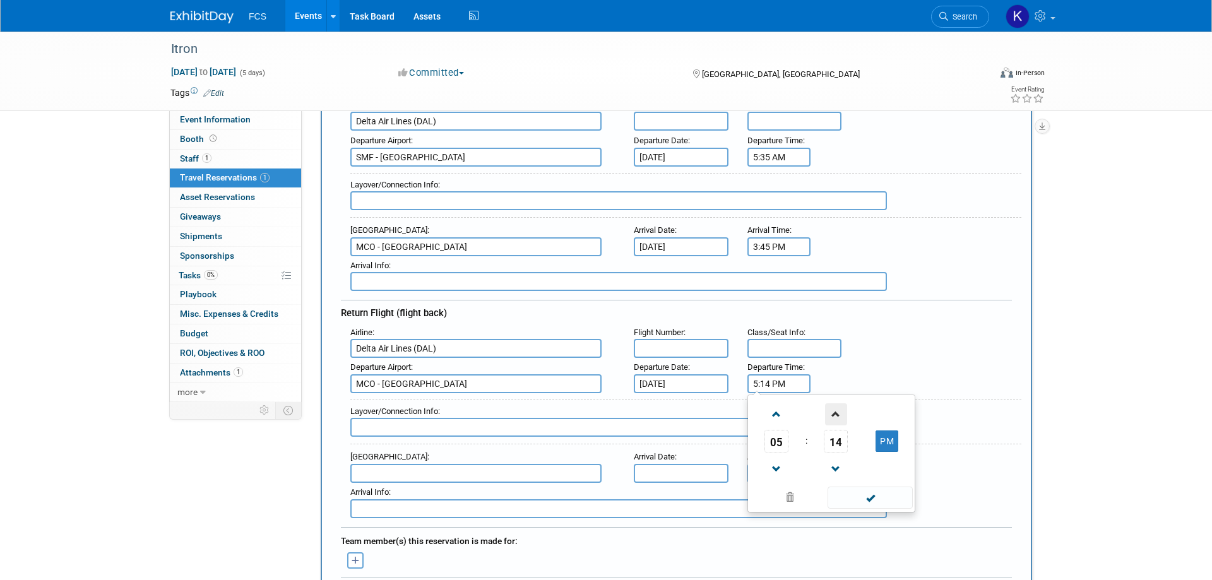
click at [838, 414] on span at bounding box center [836, 414] width 22 height 22
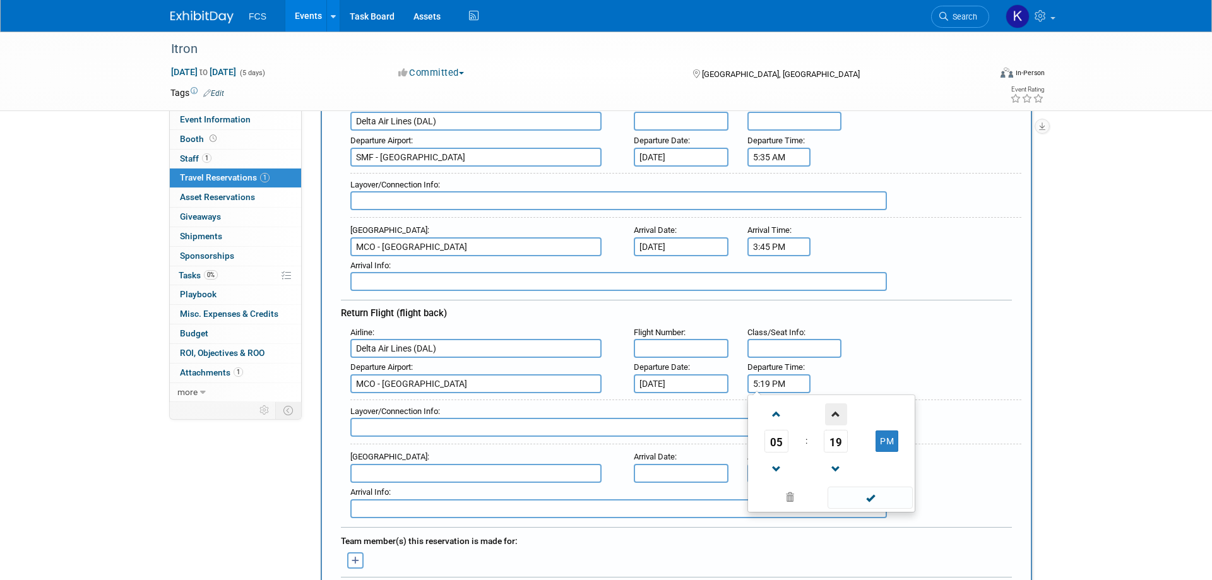
click at [838, 414] on span at bounding box center [836, 414] width 22 height 22
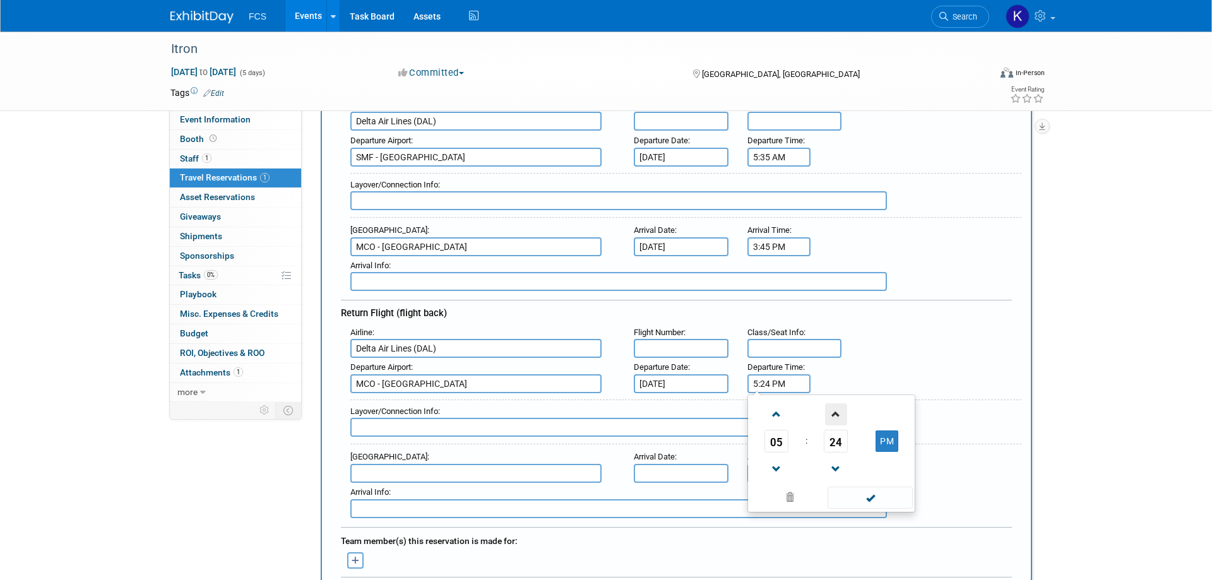
click at [838, 414] on span at bounding box center [836, 414] width 22 height 22
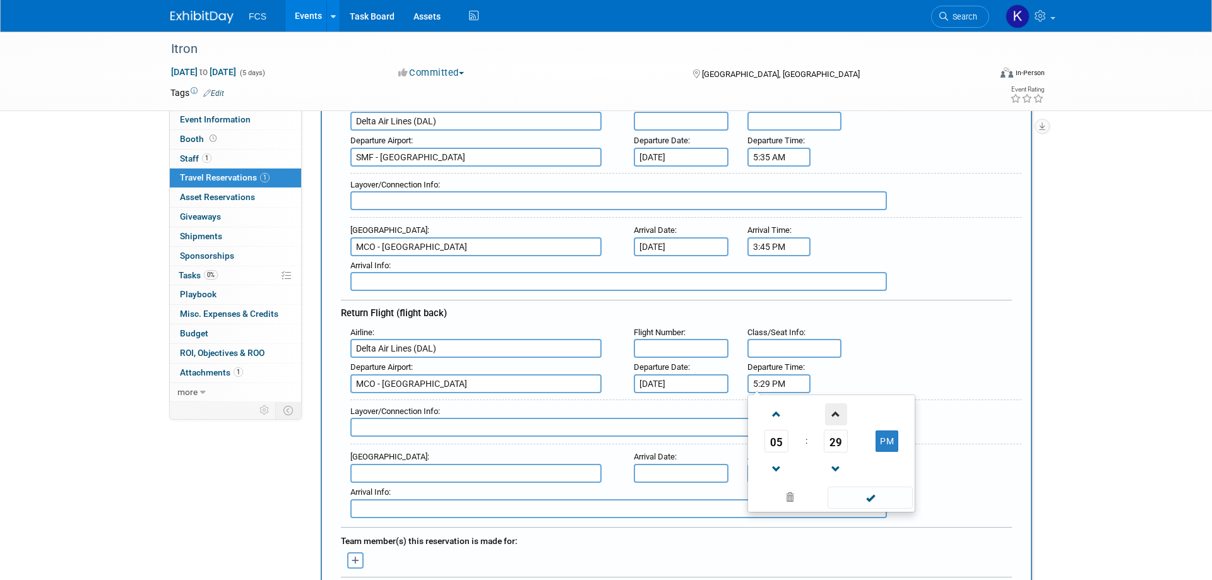
click at [838, 414] on span at bounding box center [836, 414] width 22 height 22
type input "5:30 PM"
click at [866, 497] on span at bounding box center [870, 498] width 85 height 22
click at [424, 473] on input "text" at bounding box center [475, 473] width 251 height 19
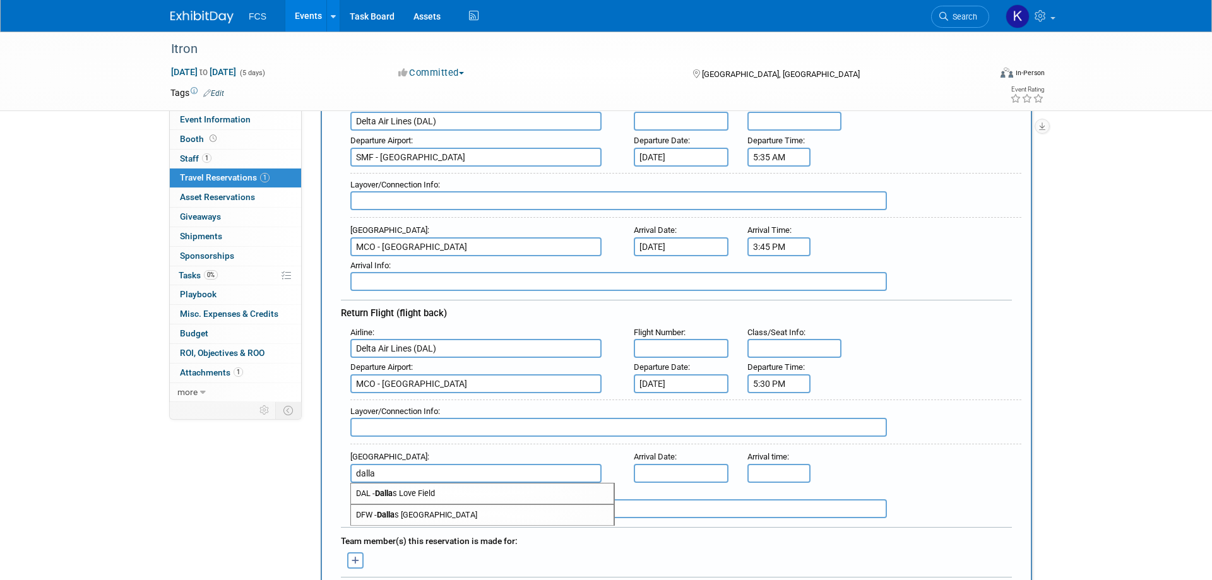
click at [435, 513] on span "DFW - Dalla s Fort Worth International Airport" at bounding box center [482, 515] width 263 height 20
type input "DFW - Dallas Fort Worth International Airport"
click at [697, 474] on input "text" at bounding box center [681, 473] width 95 height 19
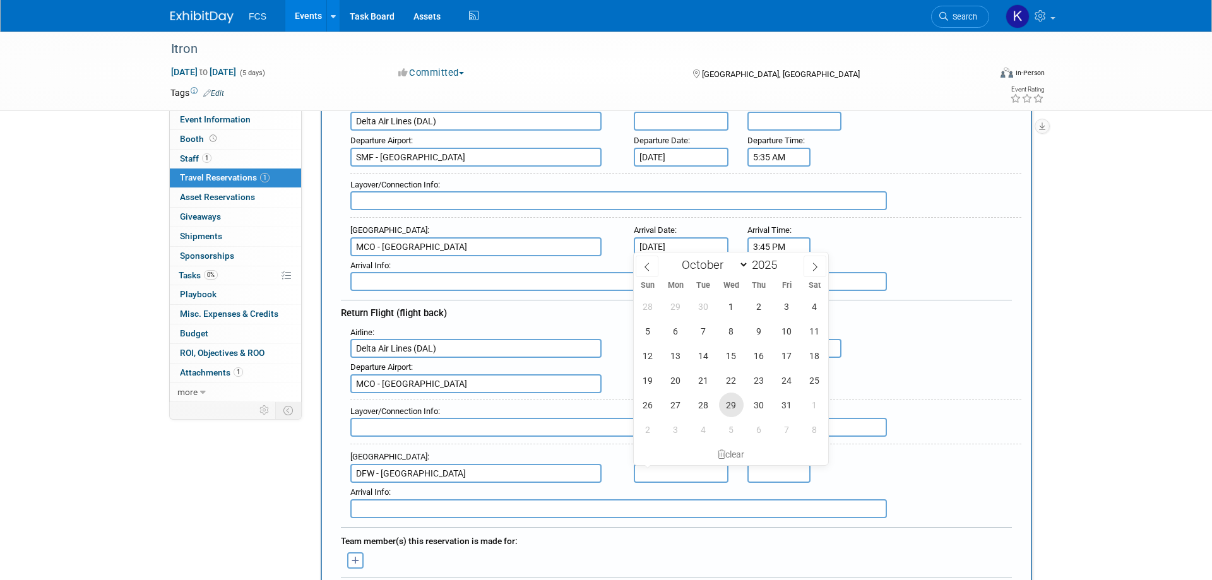
click at [736, 405] on span "29" at bounding box center [731, 405] width 25 height 25
type input "Oct 29, 2025"
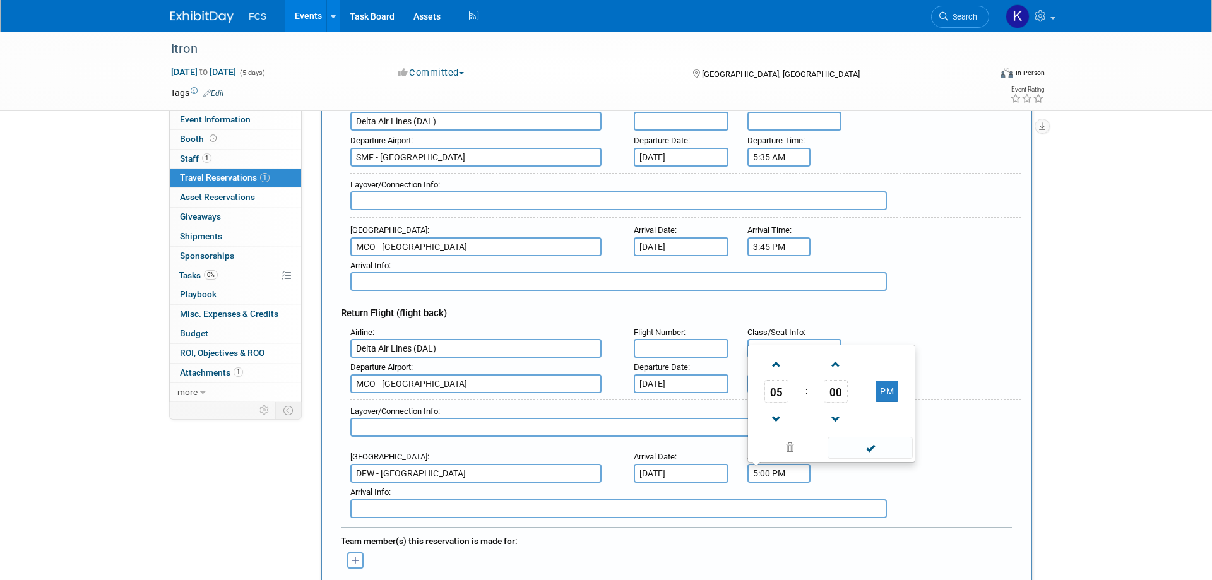
click at [784, 471] on input "5:00 PM" at bounding box center [779, 473] width 63 height 19
click at [774, 363] on span at bounding box center [777, 365] width 22 height 22
click at [836, 365] on span at bounding box center [836, 365] width 22 height 22
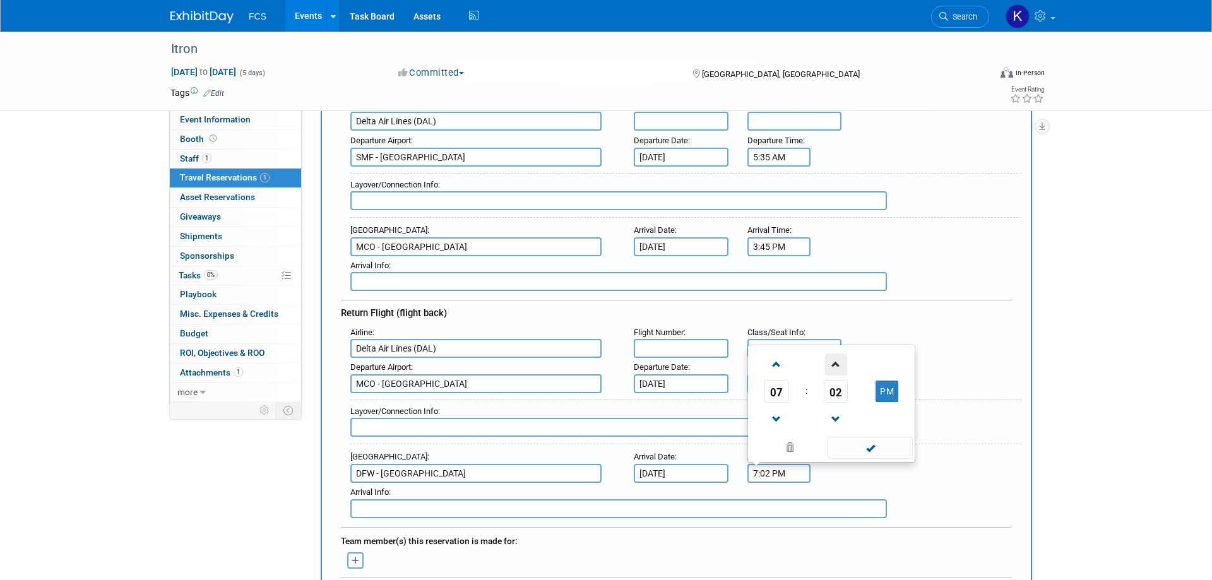
click at [836, 365] on span at bounding box center [836, 365] width 22 height 22
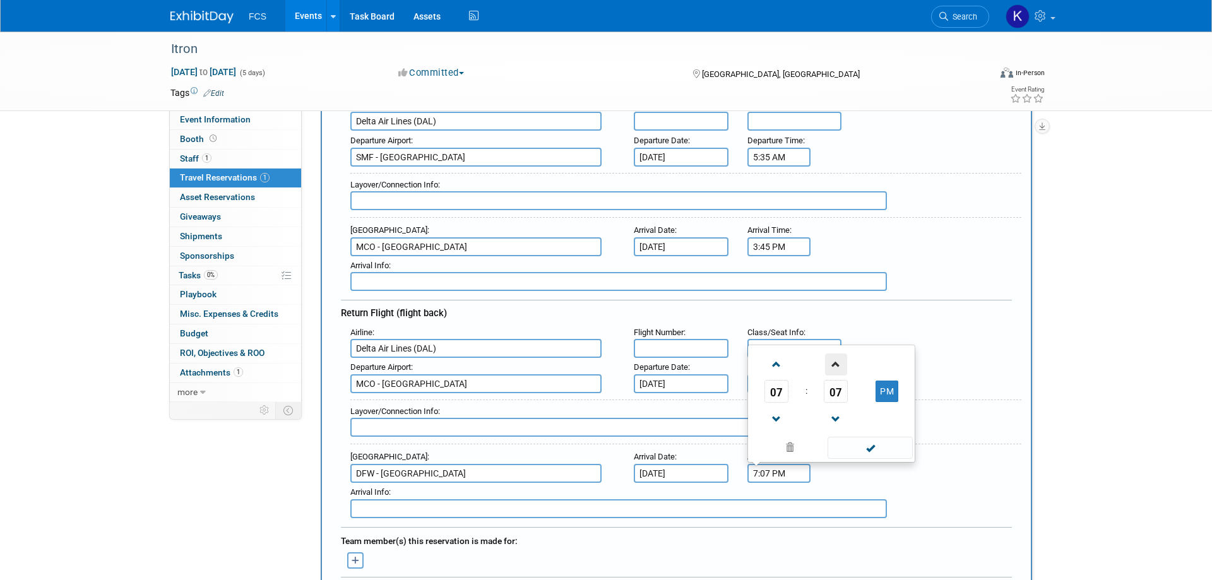
click at [836, 365] on span at bounding box center [836, 365] width 22 height 22
type input "7:08 PM"
click at [881, 448] on span at bounding box center [870, 448] width 85 height 22
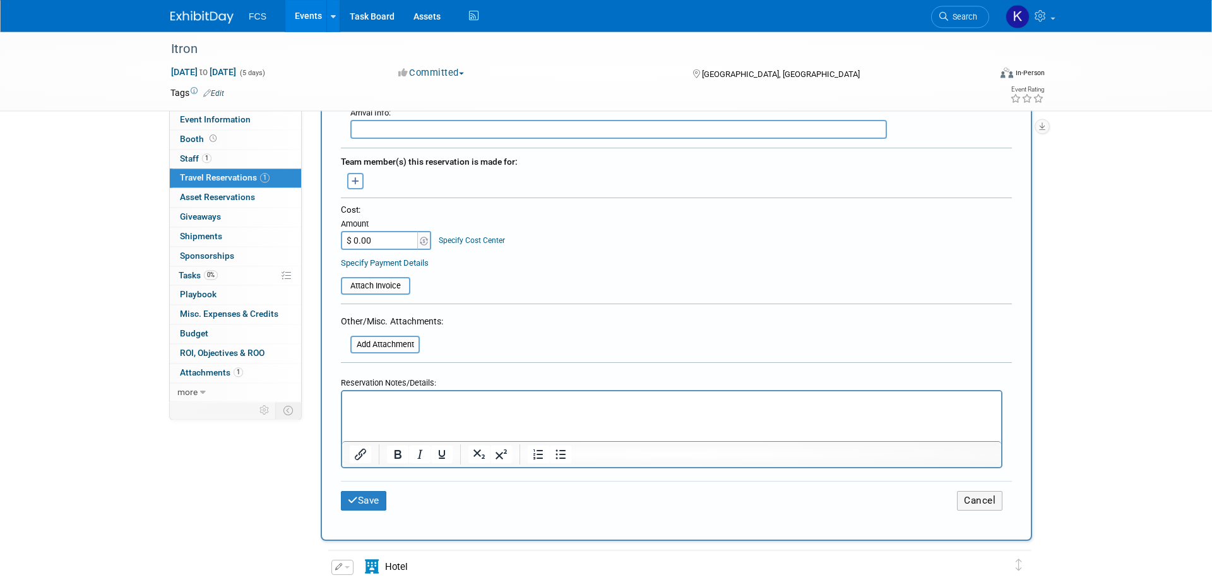
scroll to position [580, 0]
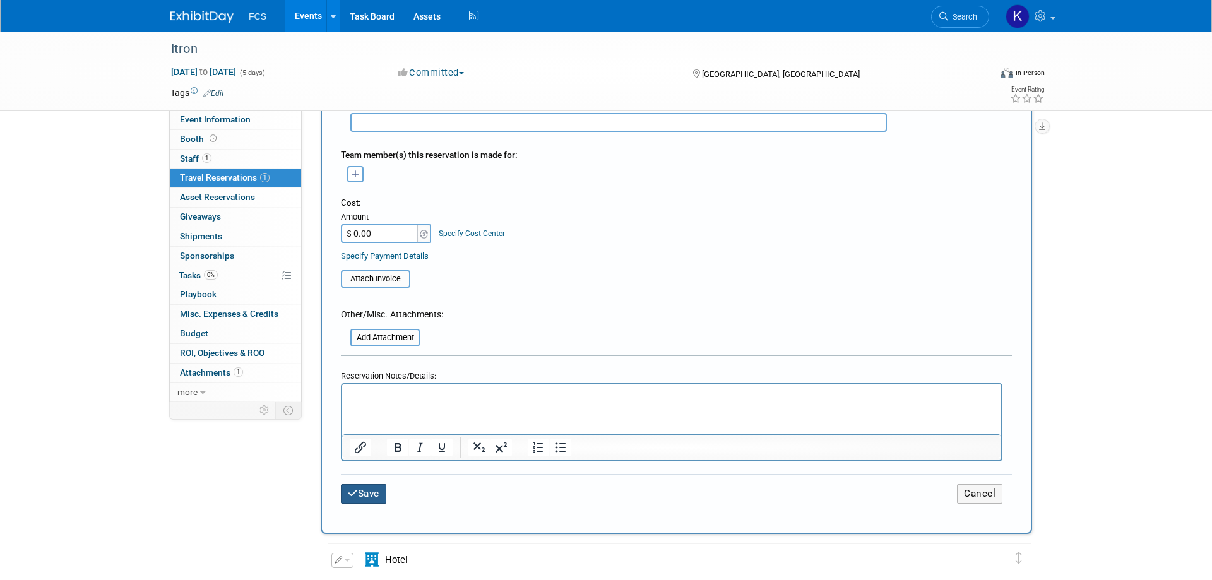
click at [371, 487] on button "Save" at bounding box center [363, 494] width 45 height 20
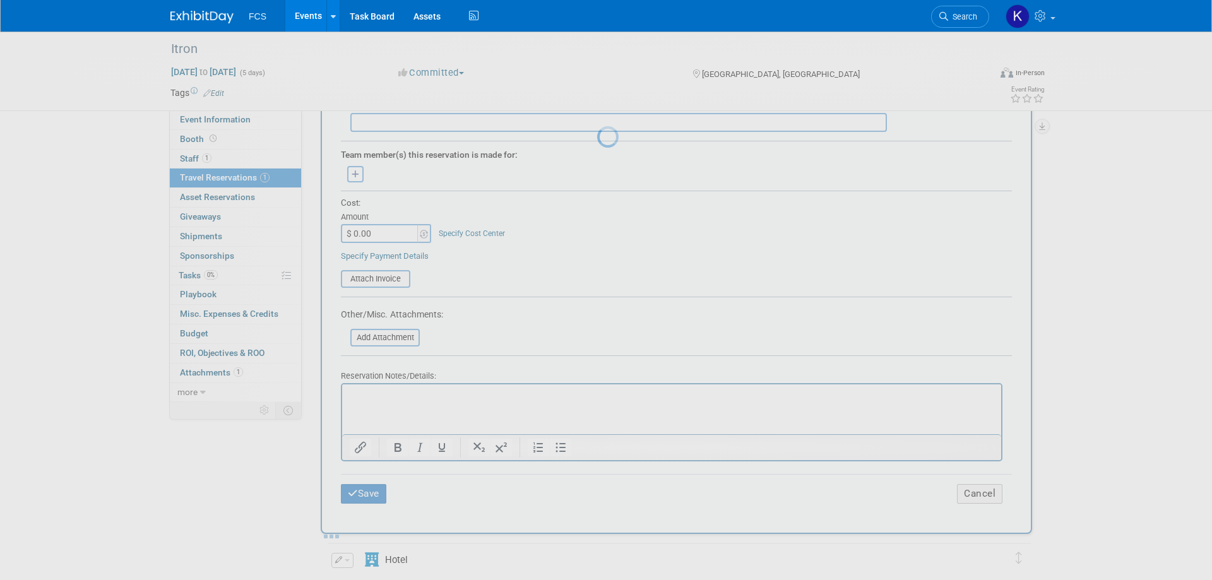
scroll to position [0, 0]
